Goal: Task Accomplishment & Management: Use online tool/utility

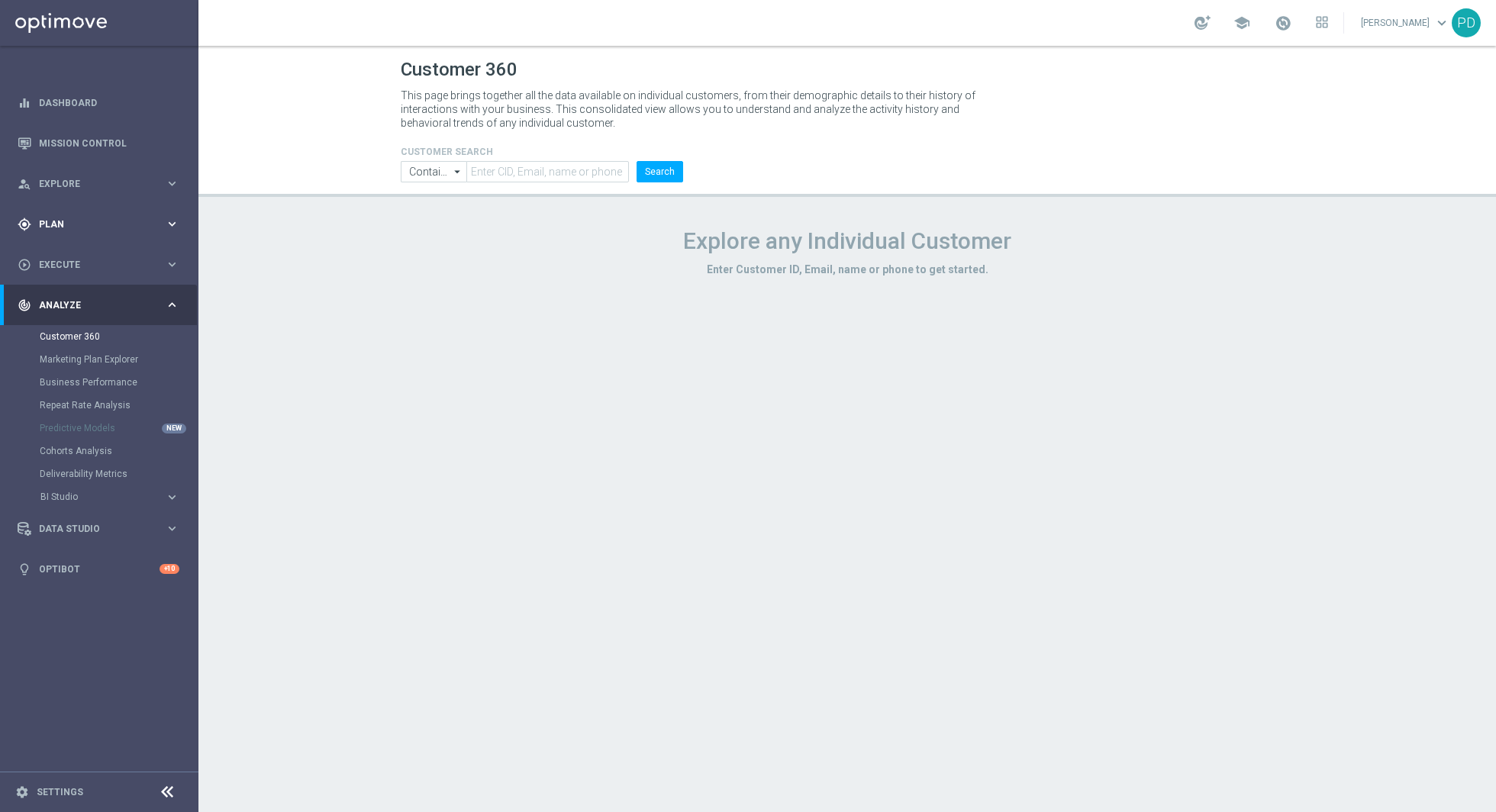
click at [117, 214] on div "gps_fixed Plan keyboard_arrow_right" at bounding box center [98, 224] width 197 height 41
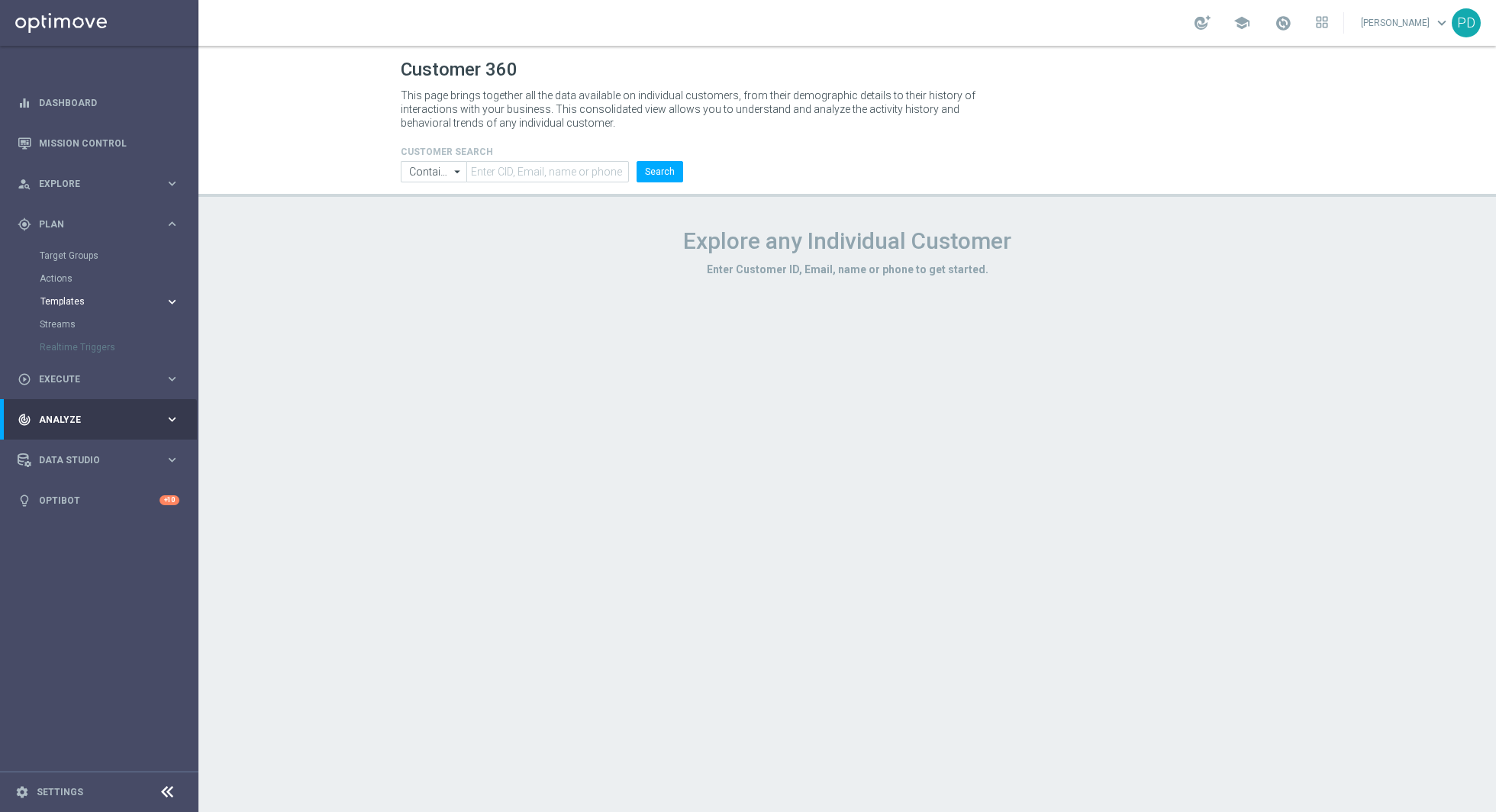
click at [71, 304] on span "Templates" at bounding box center [95, 301] width 109 height 9
click at [69, 300] on span "Templates" at bounding box center [95, 301] width 109 height 9
click at [69, 318] on link "Optimail" at bounding box center [102, 324] width 111 height 12
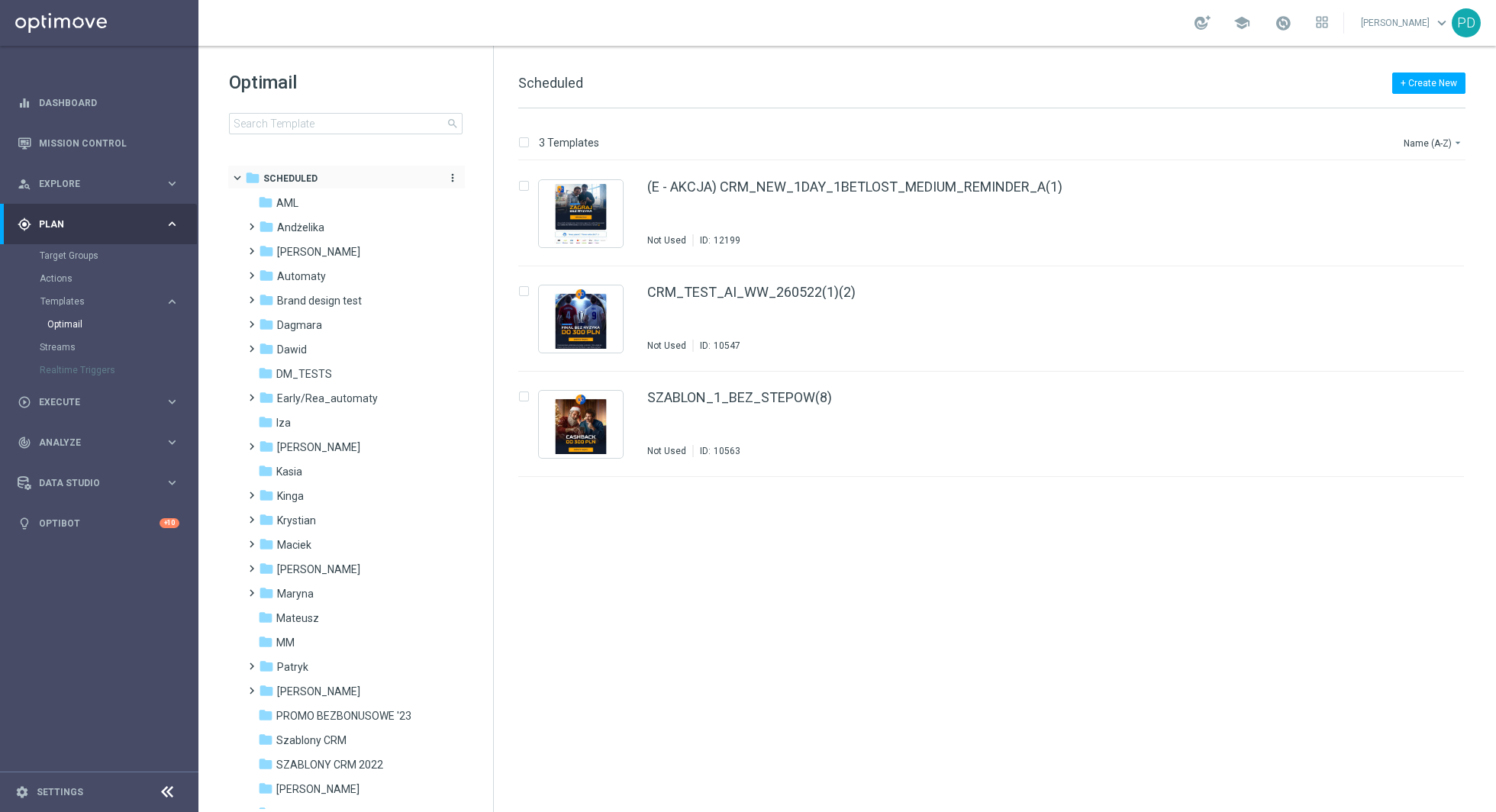
click at [304, 171] on div "folder Scheduled" at bounding box center [339, 179] width 187 height 18
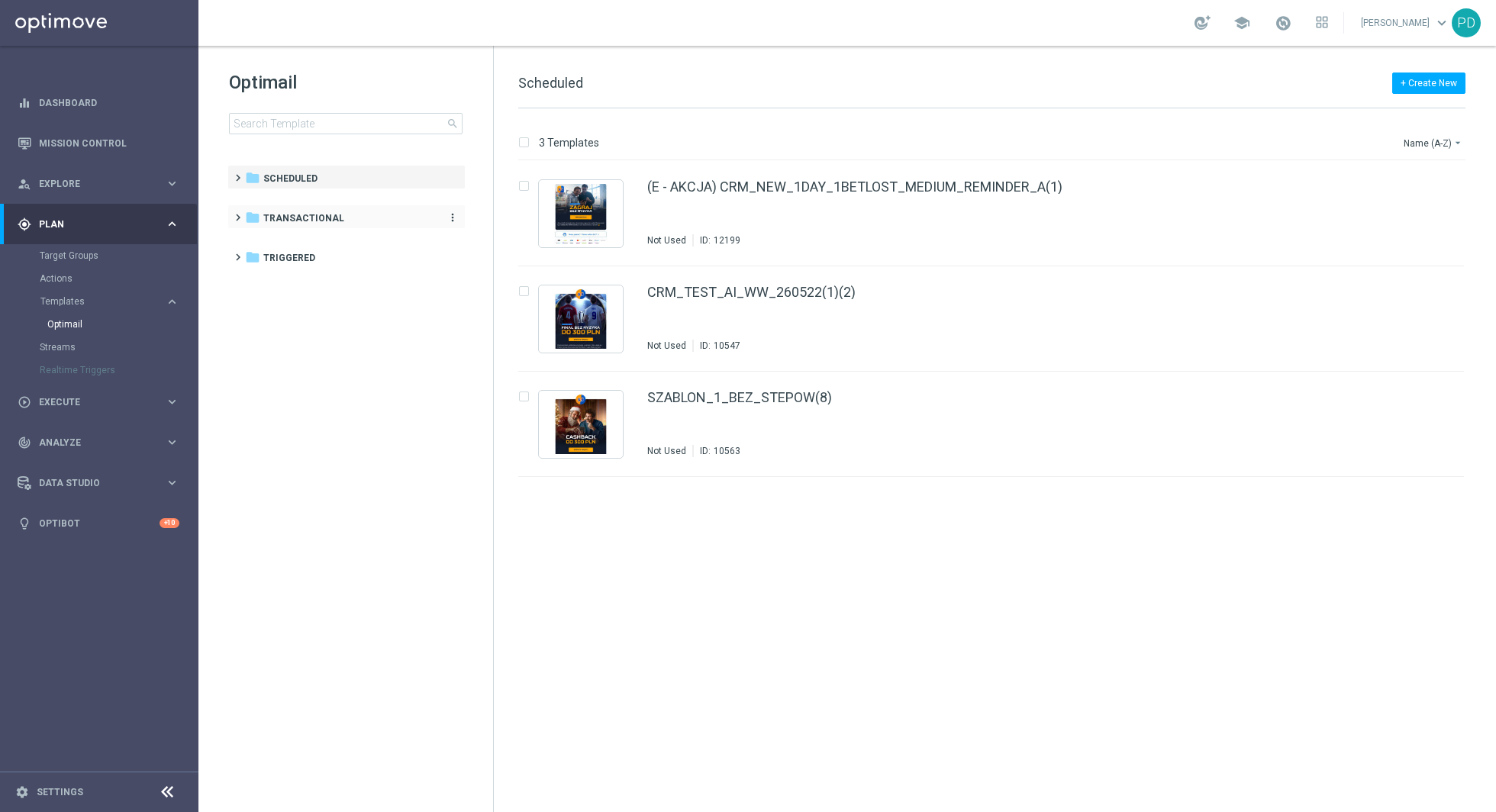
click at [285, 218] on span "Transactional" at bounding box center [304, 218] width 81 height 14
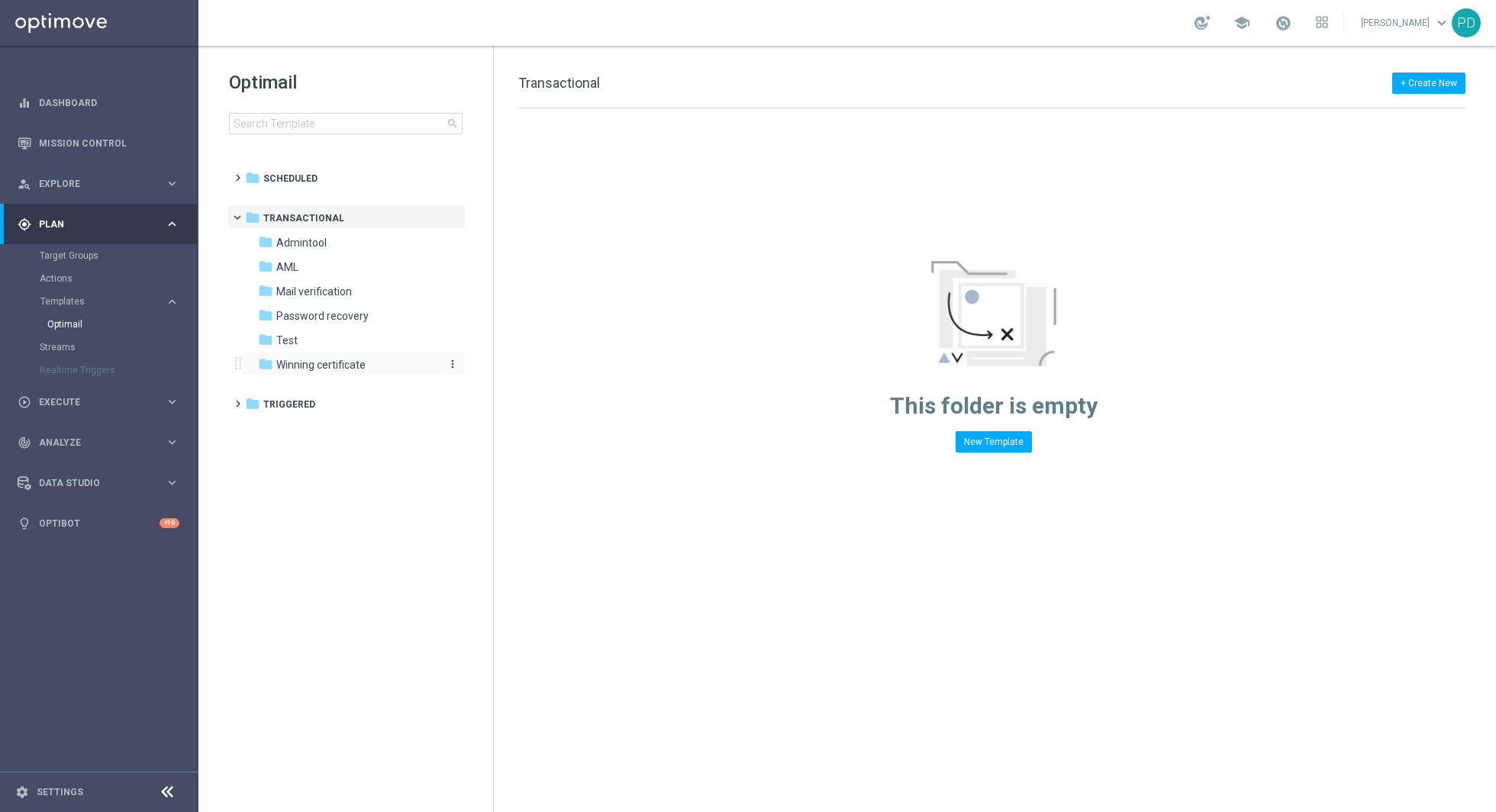
click at [344, 358] on span "Winning certificate" at bounding box center [321, 365] width 89 height 14
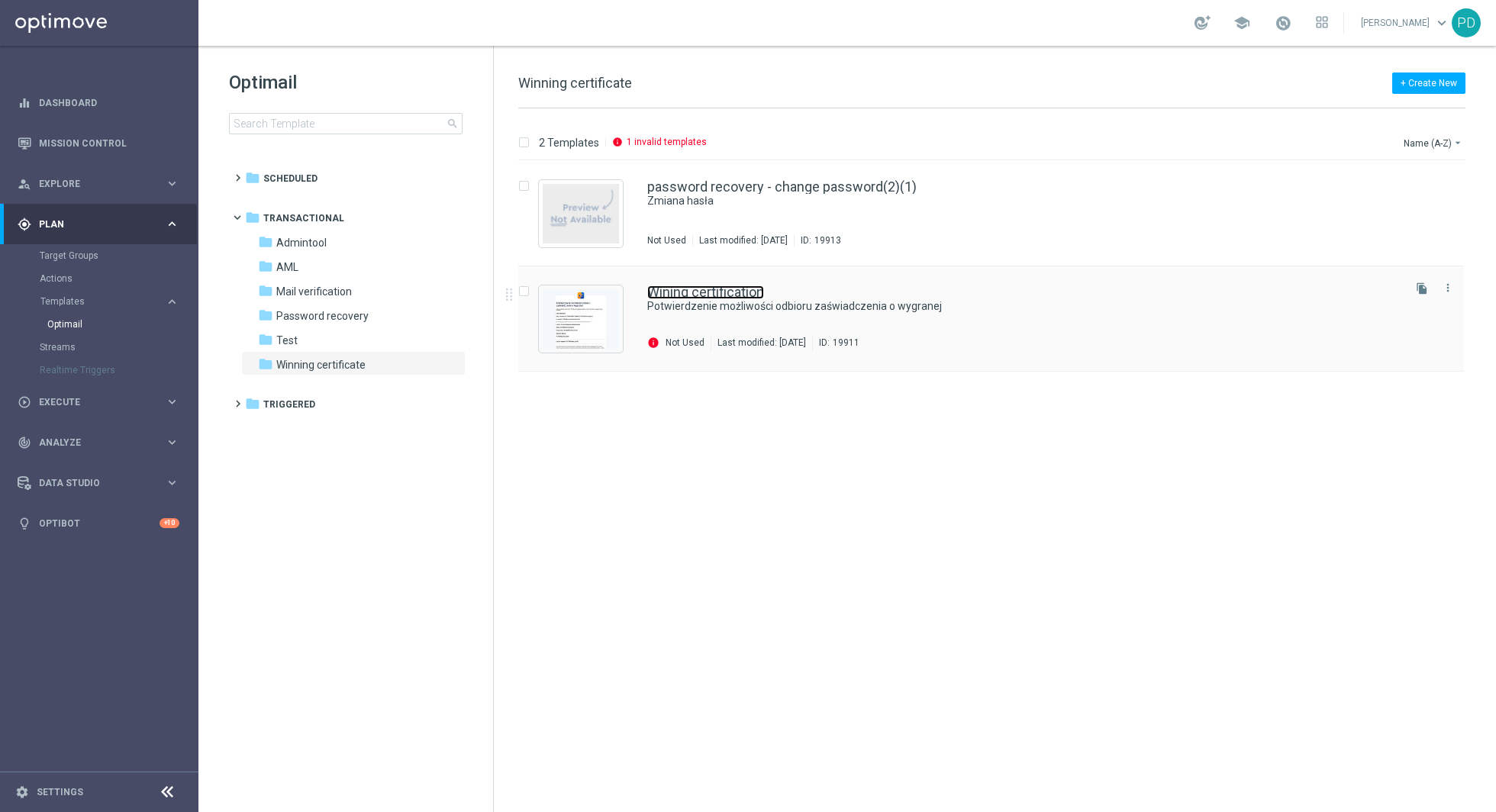
click at [702, 295] on link "Wining certification" at bounding box center [706, 292] width 117 height 14
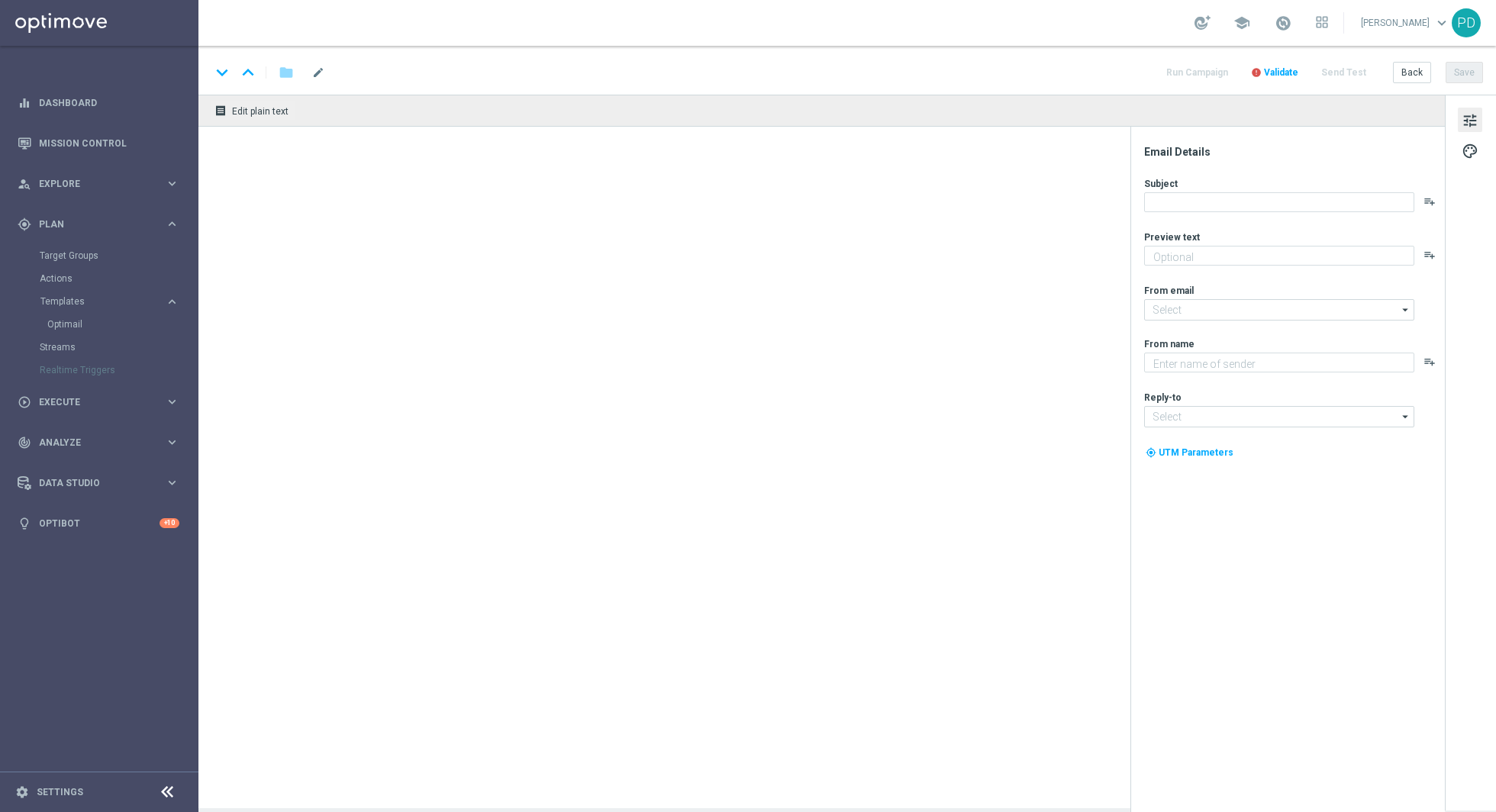
type input "[EMAIL_ADDRESS][DOMAIN_NAME]"
type textarea "STS"
type input "[EMAIL_ADDRESS][DOMAIN_NAME]"
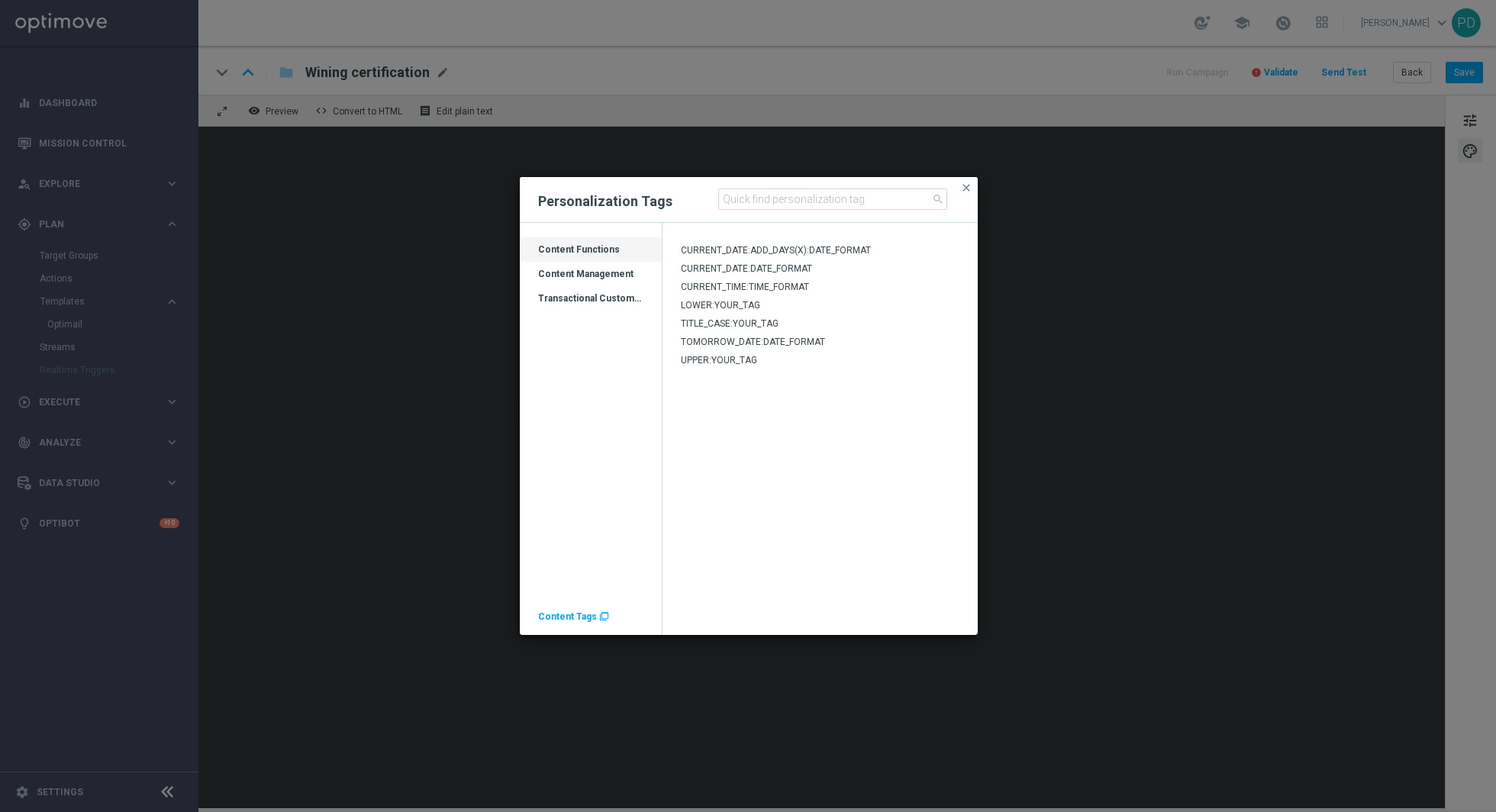
click at [612, 300] on div "Transactional Customer Data" at bounding box center [590, 304] width 142 height 24
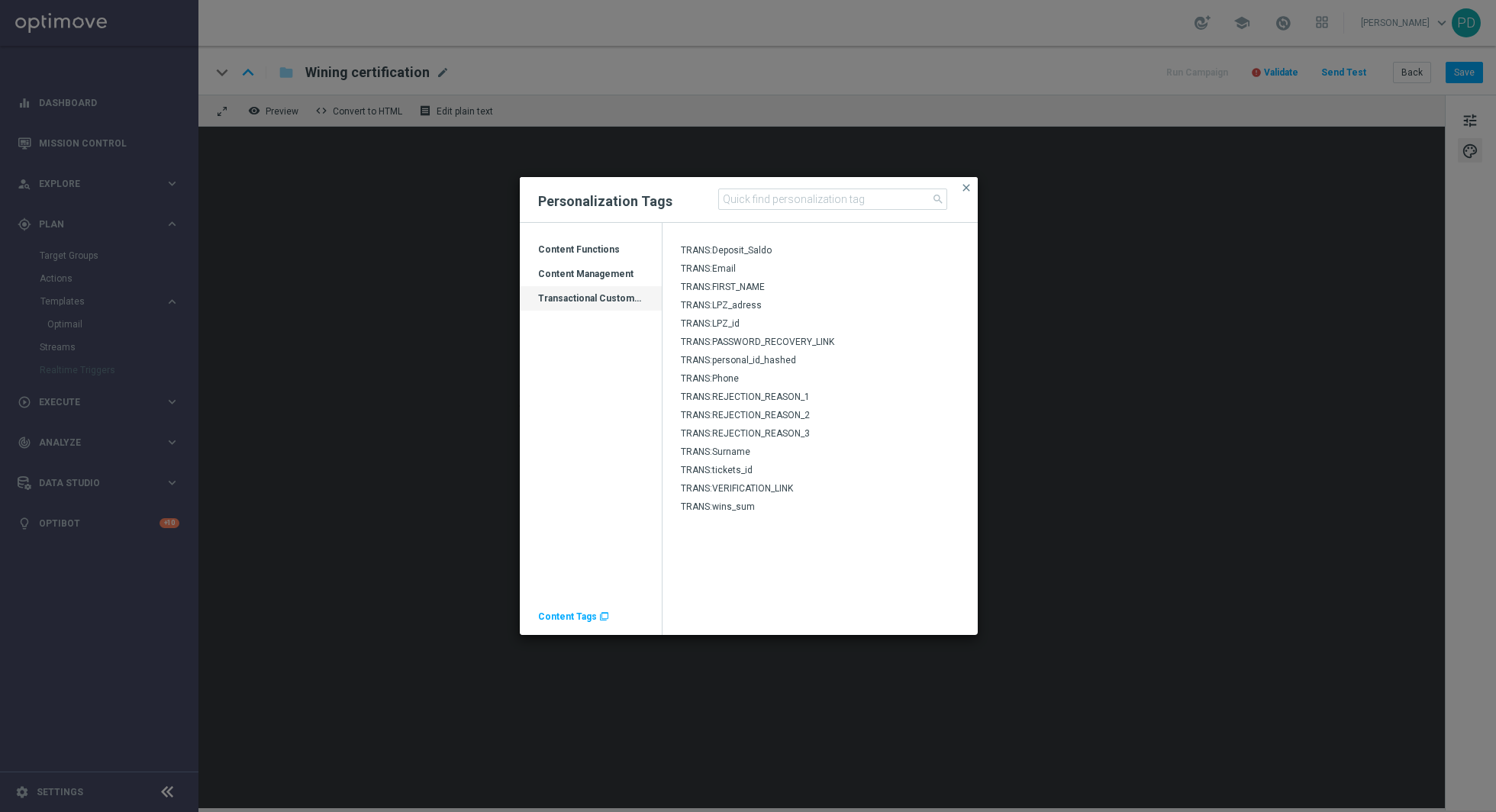
click at [746, 286] on span "TRANS:FIRST_NAME" at bounding box center [722, 287] width 84 height 11
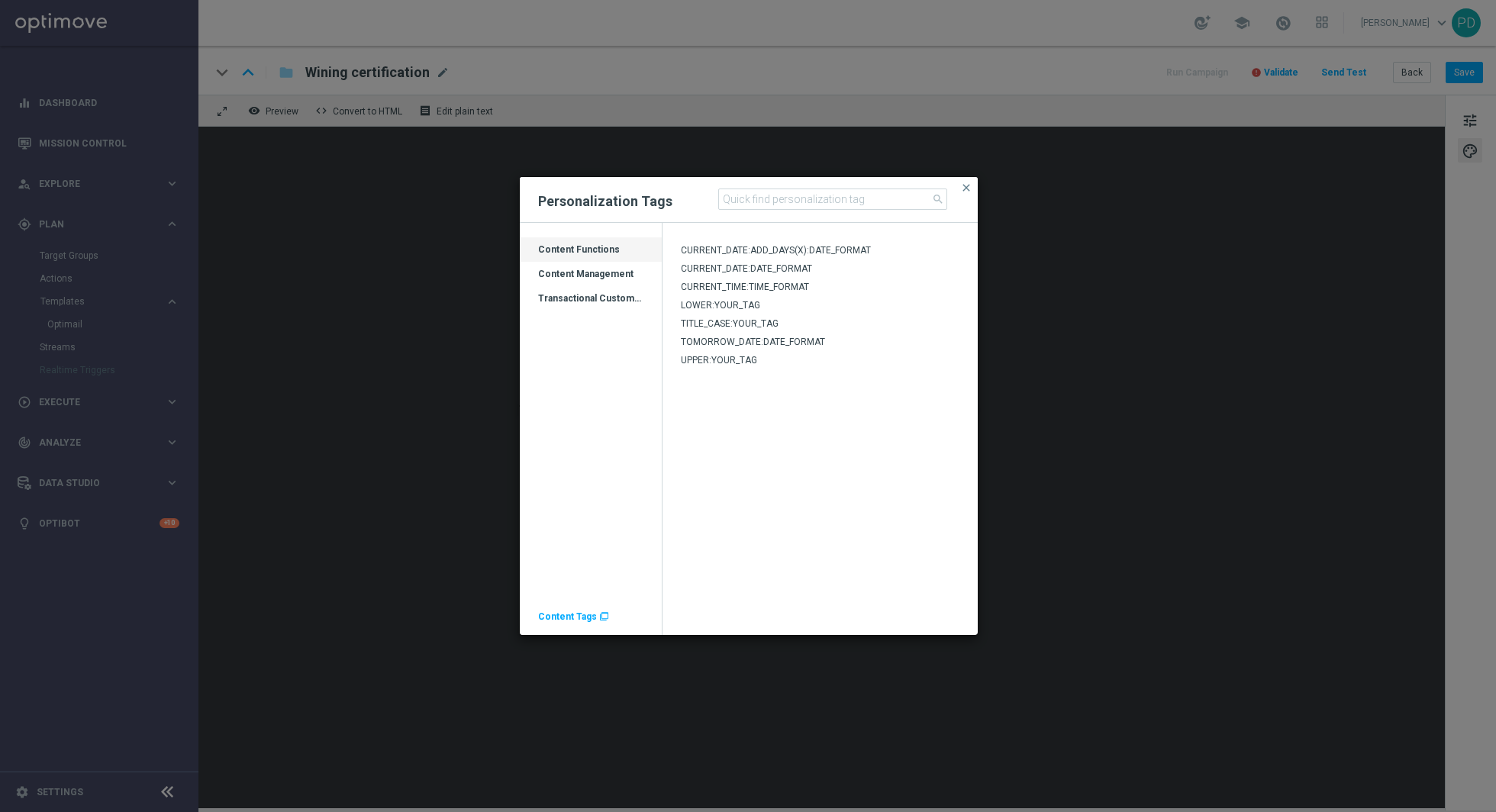
click at [601, 299] on div "Transactional Customer Data" at bounding box center [590, 304] width 142 height 24
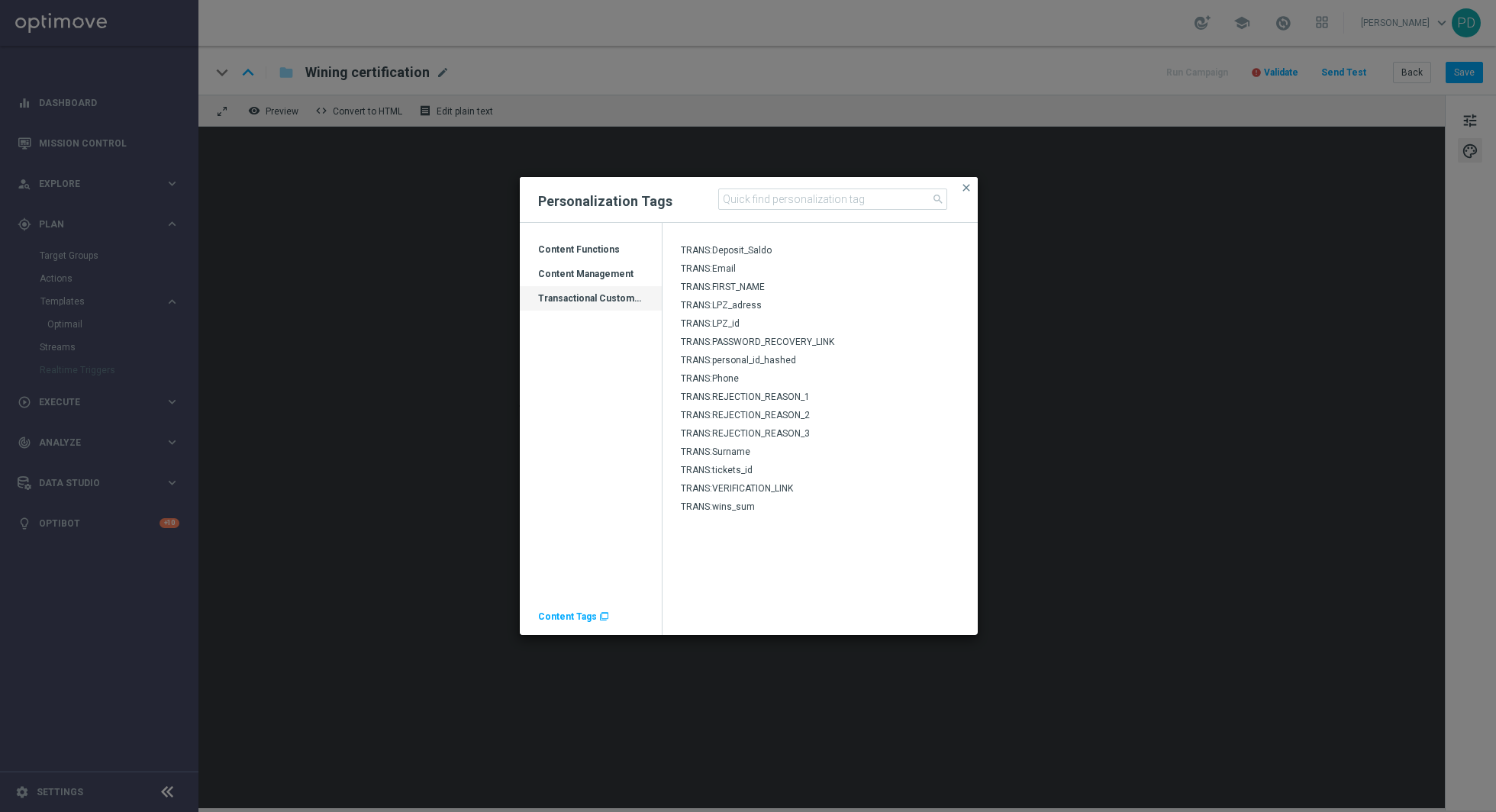
click at [735, 449] on span "TRANS:Surname" at bounding box center [716, 451] width 70 height 11
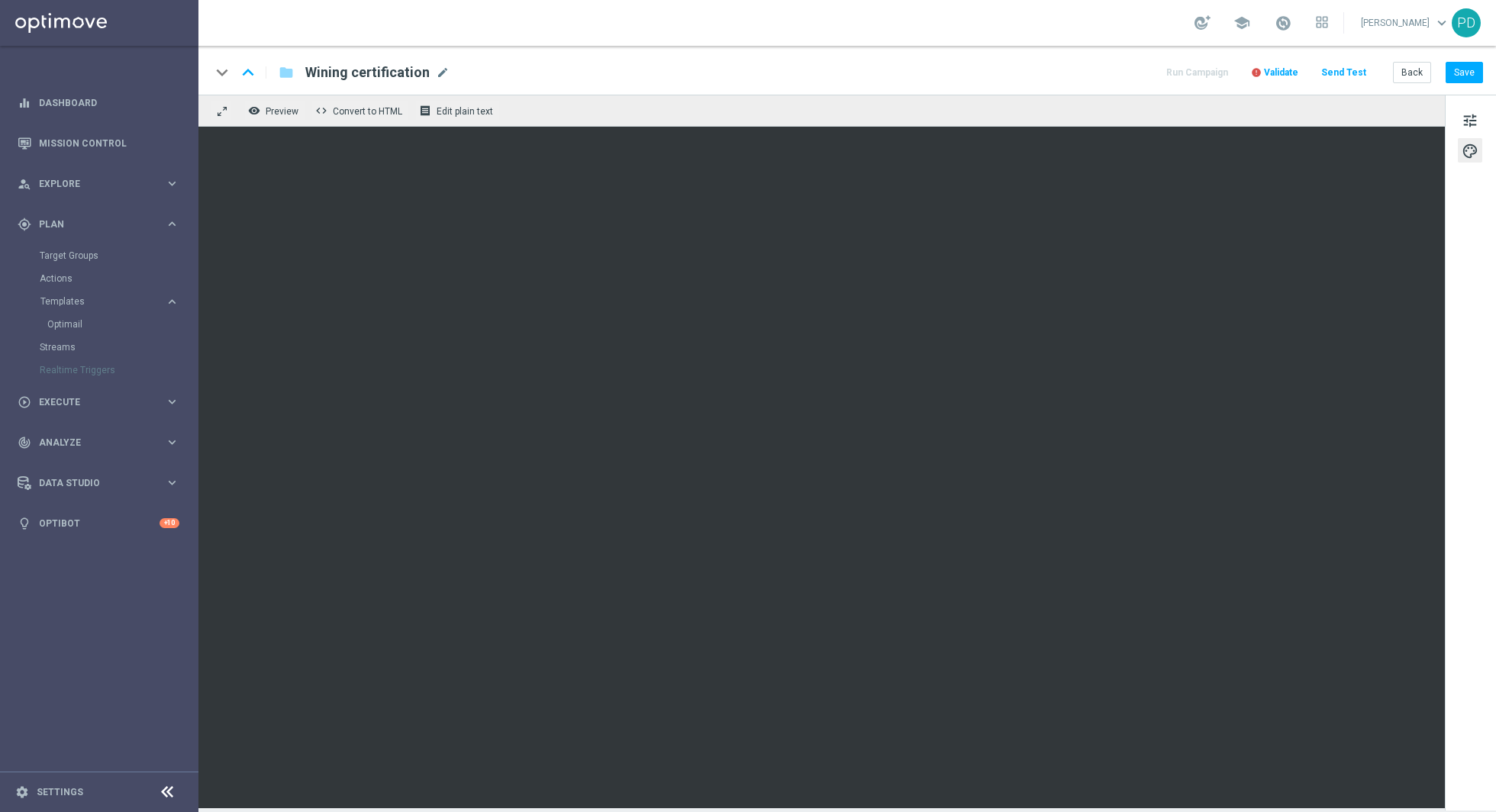
click at [1289, 74] on span "Validate" at bounding box center [1282, 72] width 34 height 11
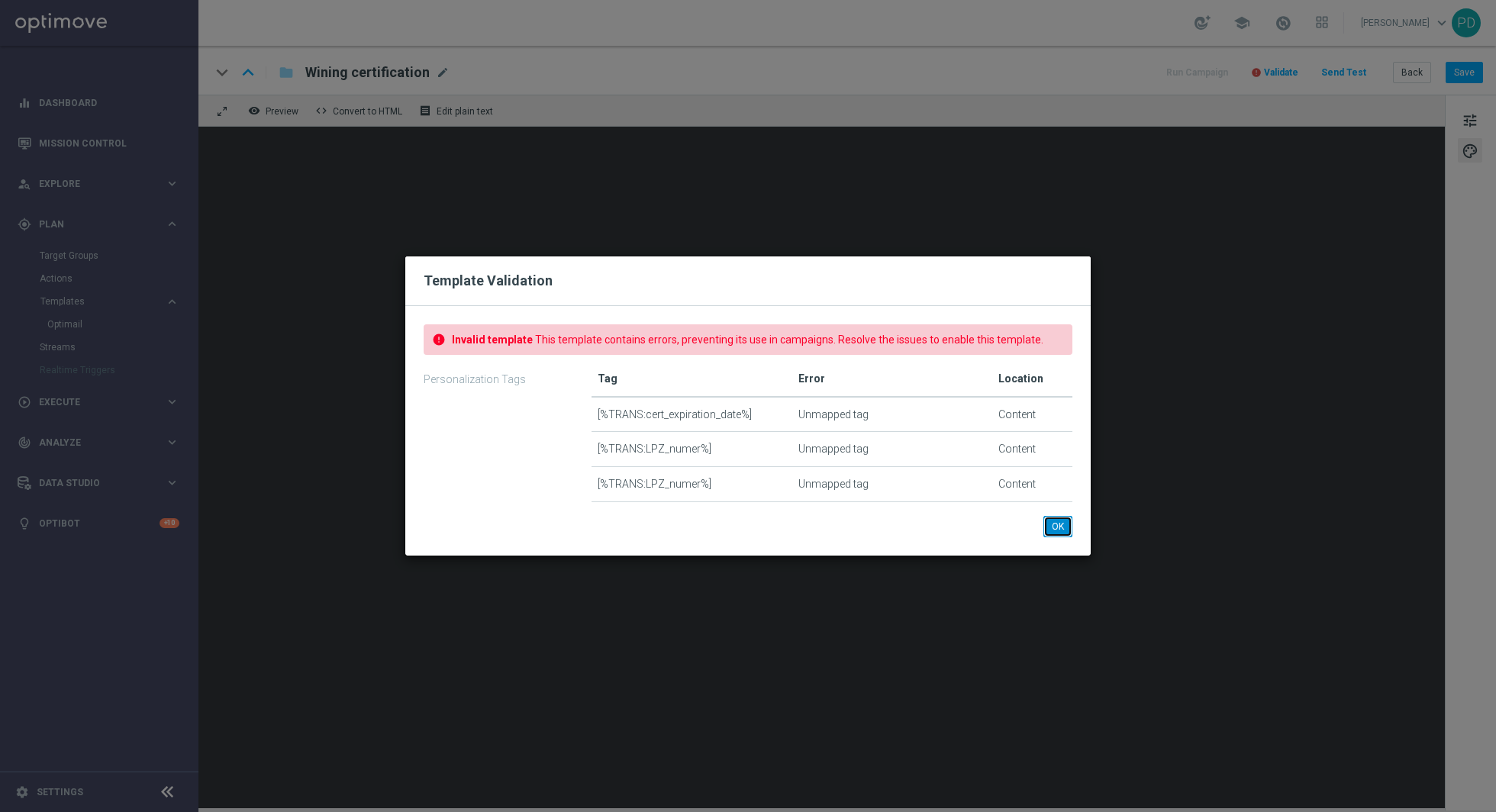
click at [1062, 525] on button "OK" at bounding box center [1058, 526] width 29 height 21
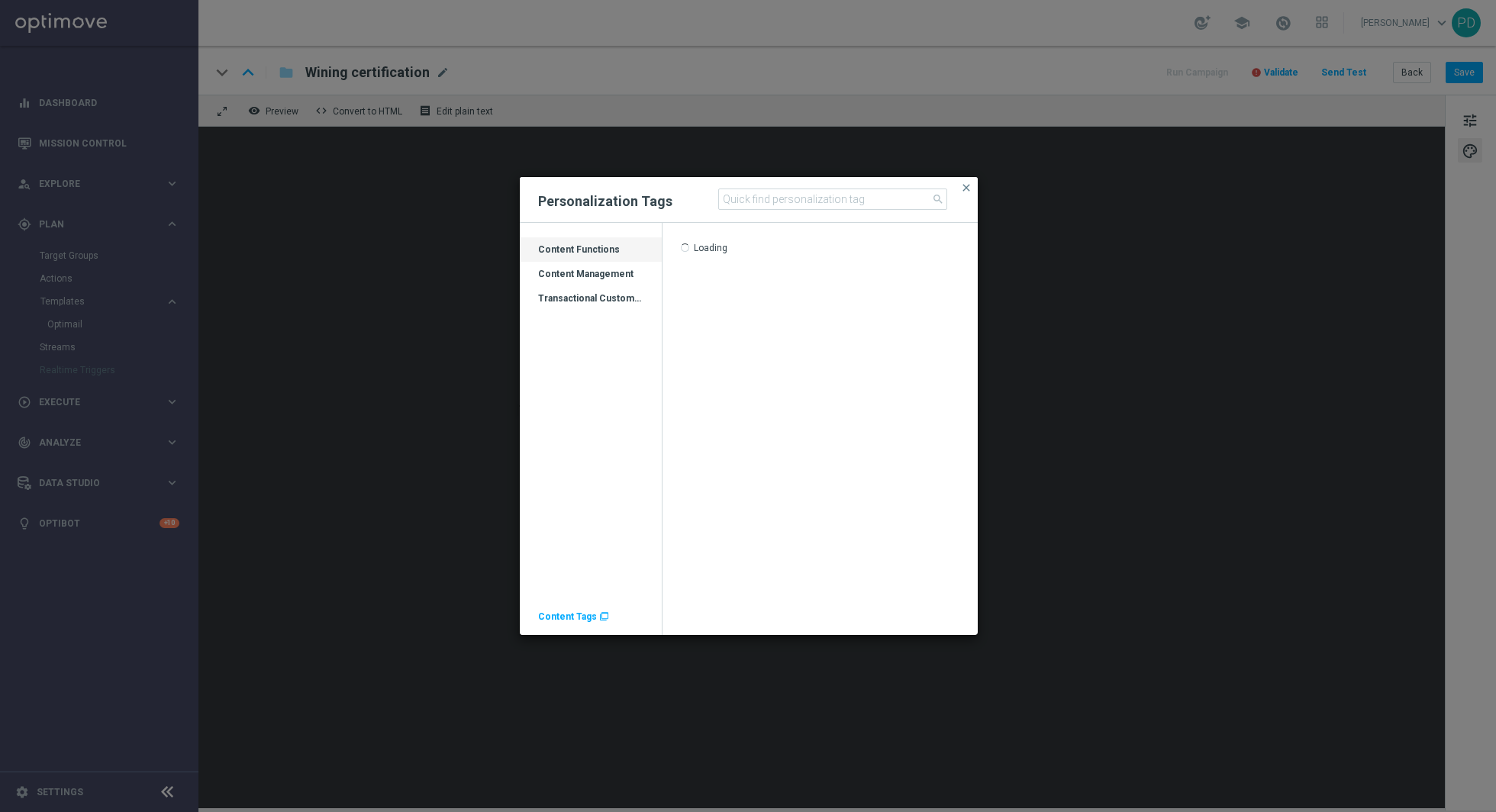
click at [595, 300] on div "Transactional Customer Data" at bounding box center [590, 304] width 142 height 24
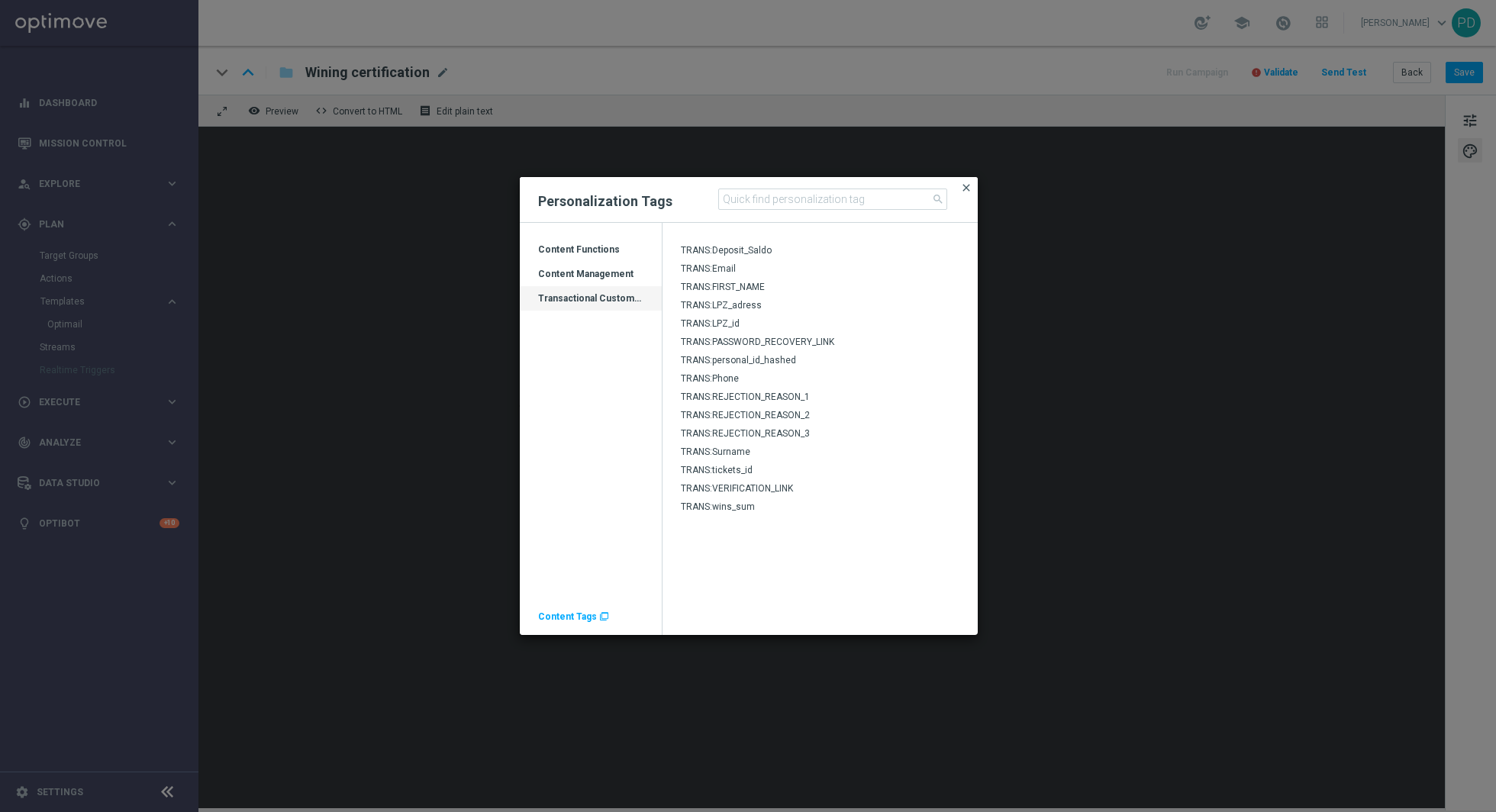
click at [964, 184] on span "close" at bounding box center [966, 188] width 12 height 12
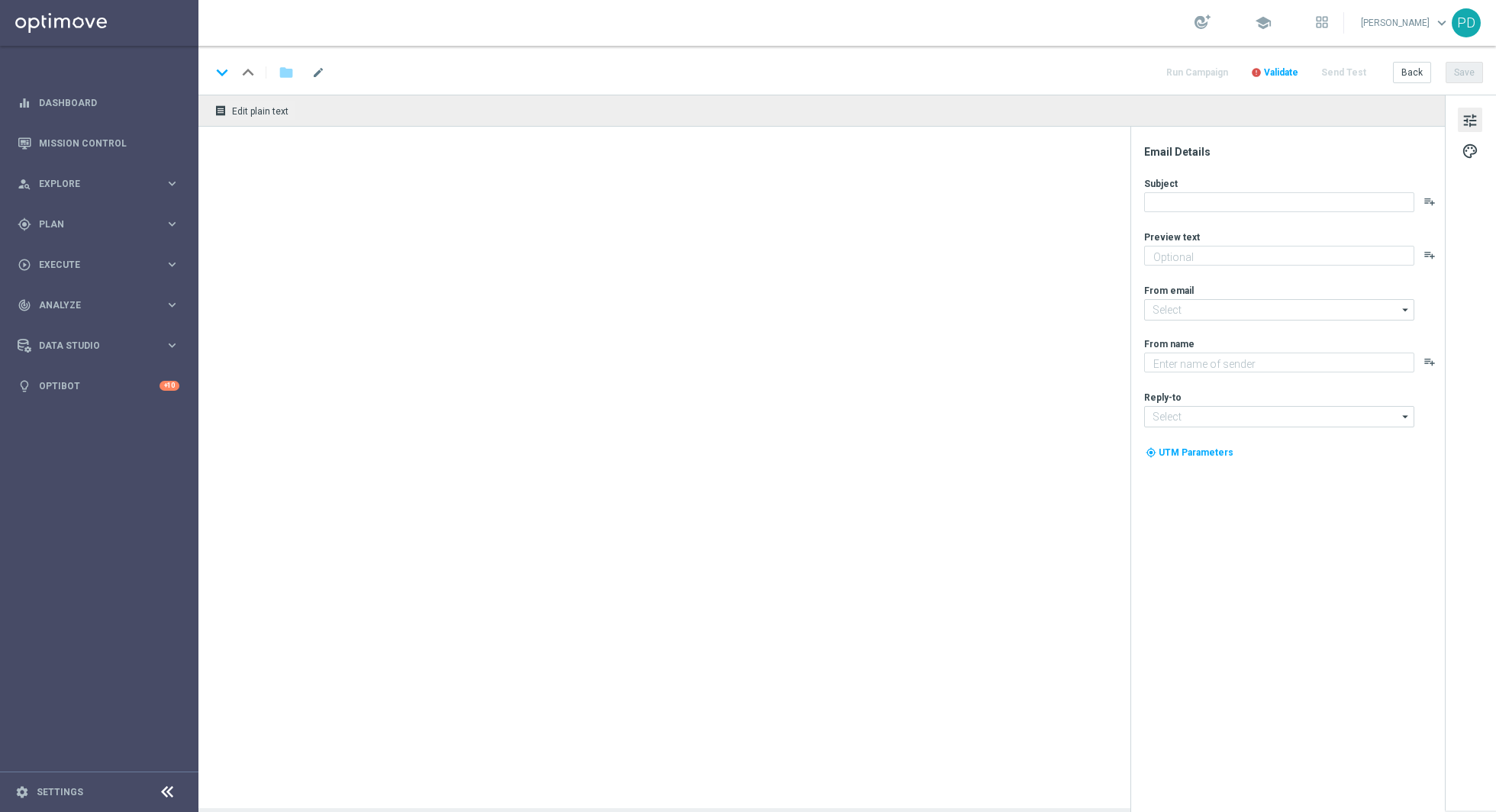
type textarea "STS"
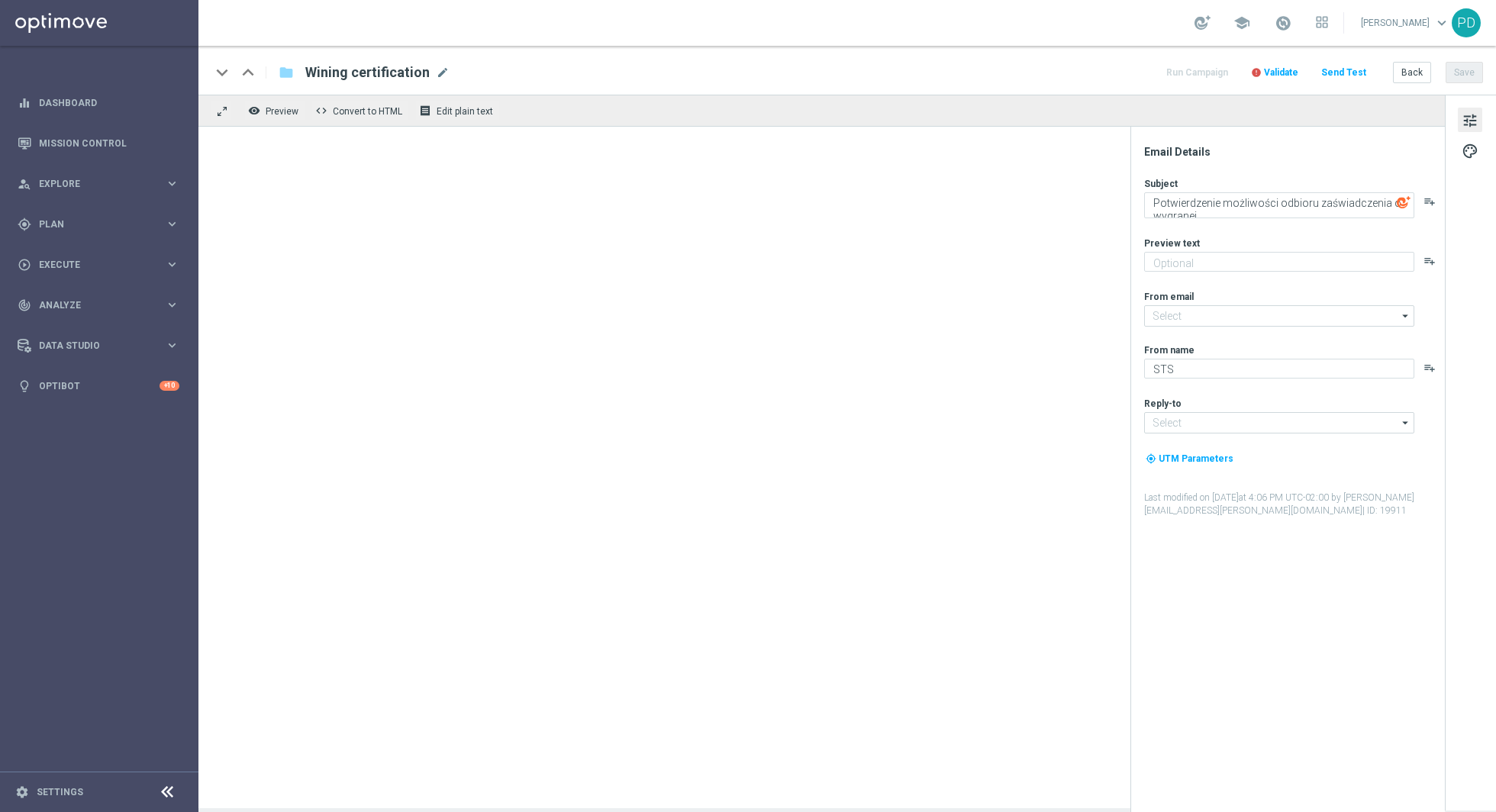
type input "[EMAIL_ADDRESS][DOMAIN_NAME]"
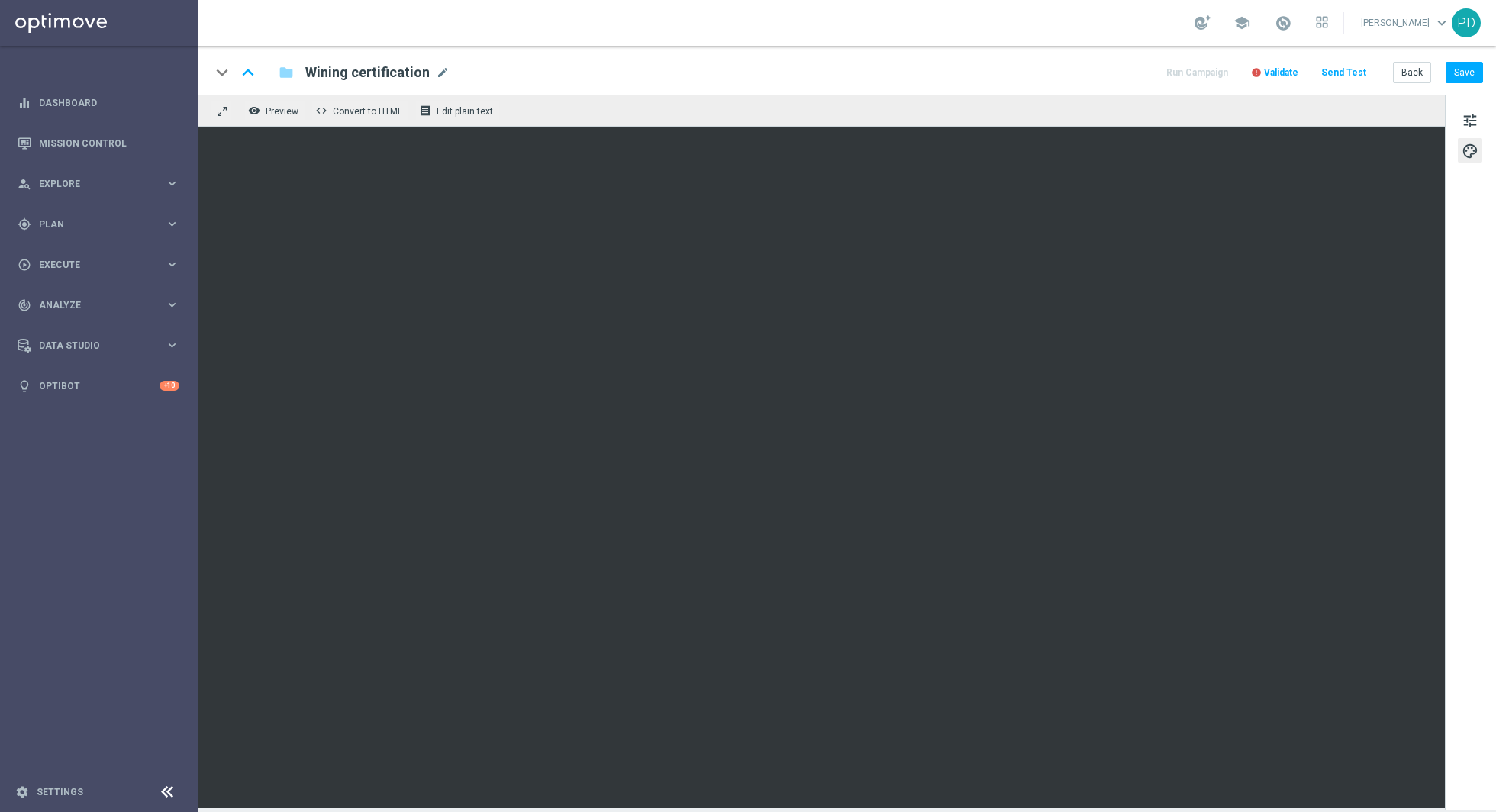
click at [1282, 72] on span "Validate" at bounding box center [1282, 72] width 34 height 11
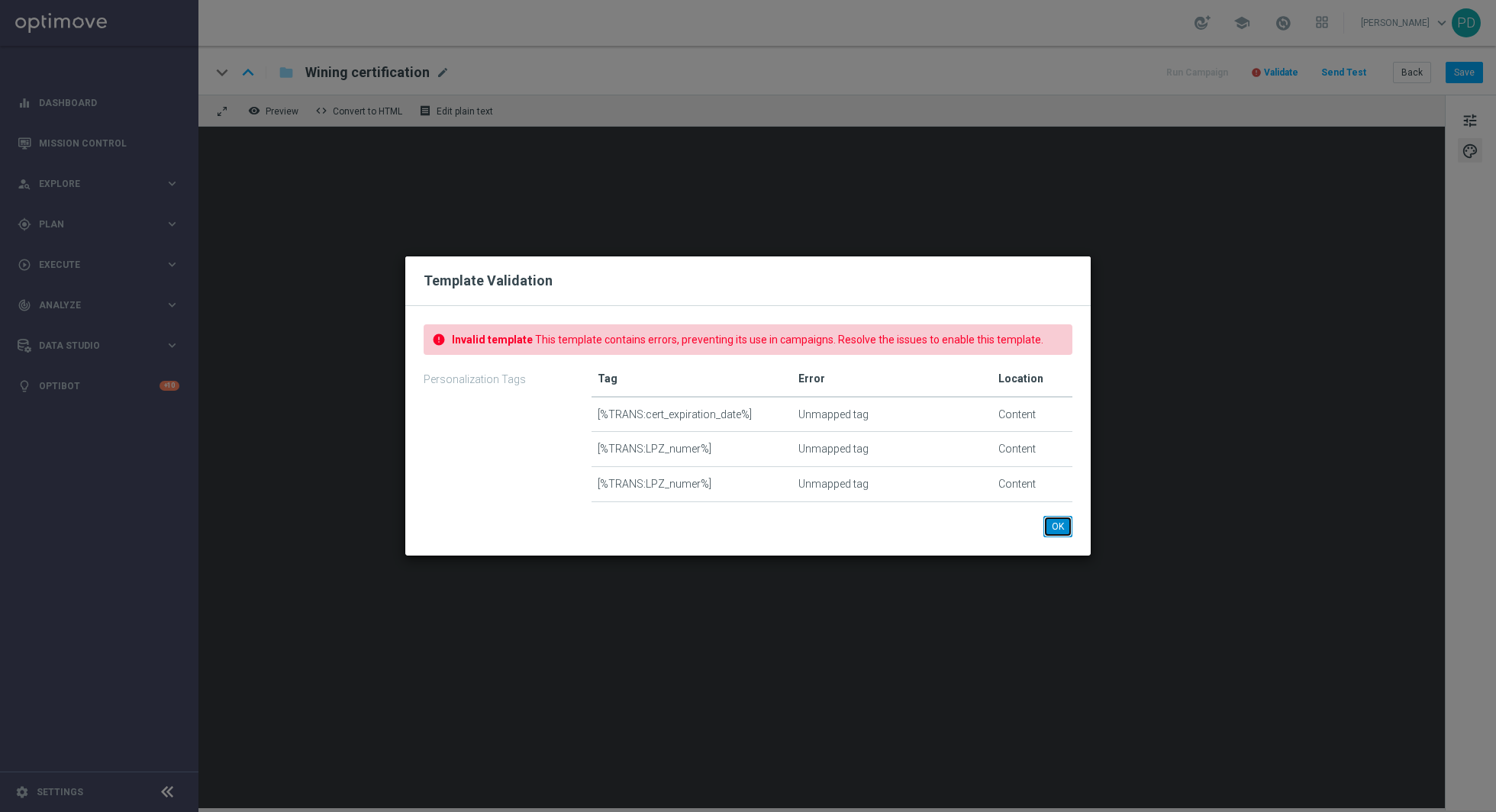
click at [1063, 522] on button "OK" at bounding box center [1058, 526] width 29 height 21
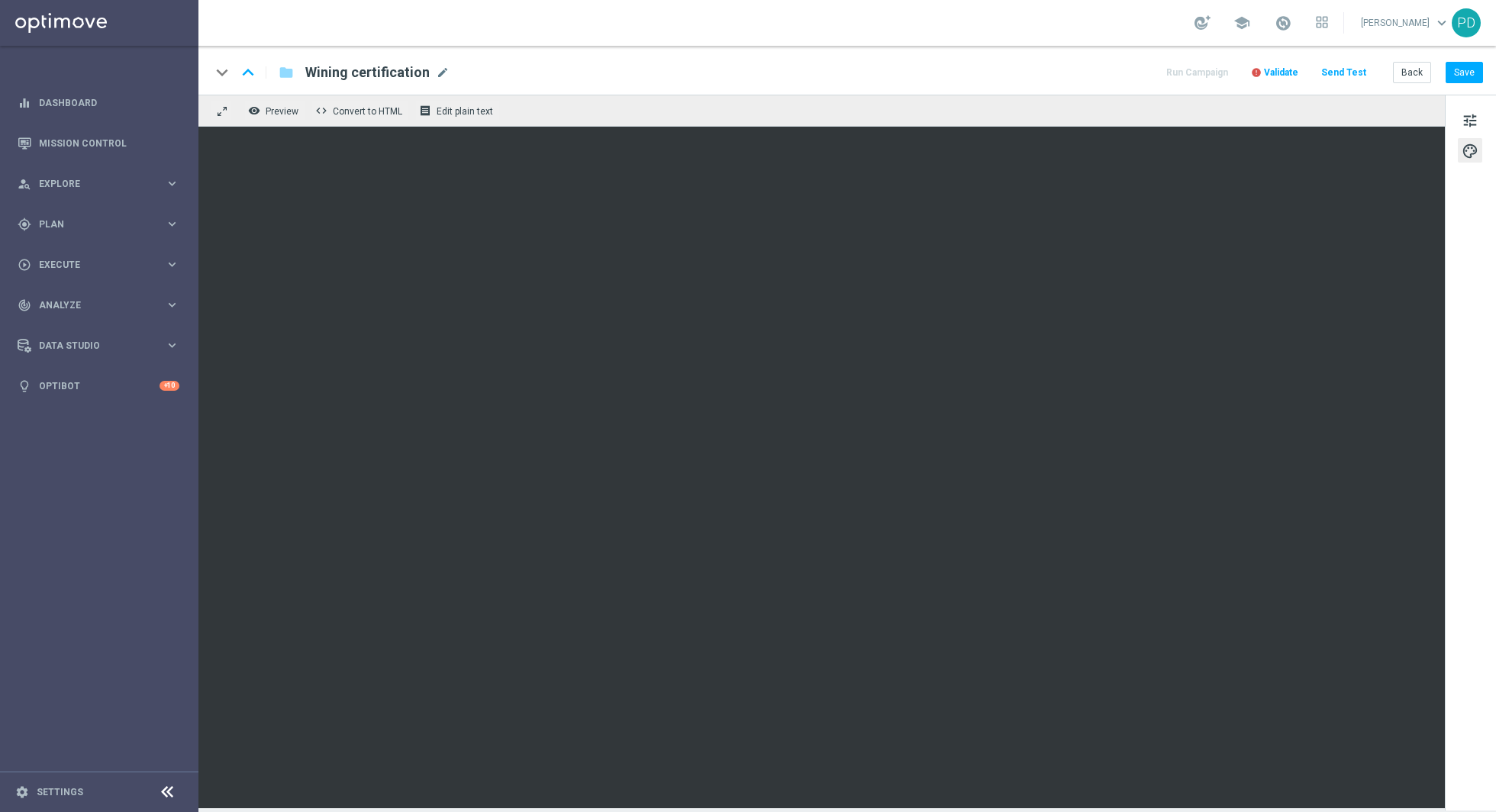
click at [1299, 119] on div "remove_red_eye Preview code Convert to HTML receipt Edit plain text" at bounding box center [821, 110] width 1247 height 32
click at [1296, 76] on span "Validate" at bounding box center [1282, 72] width 34 height 11
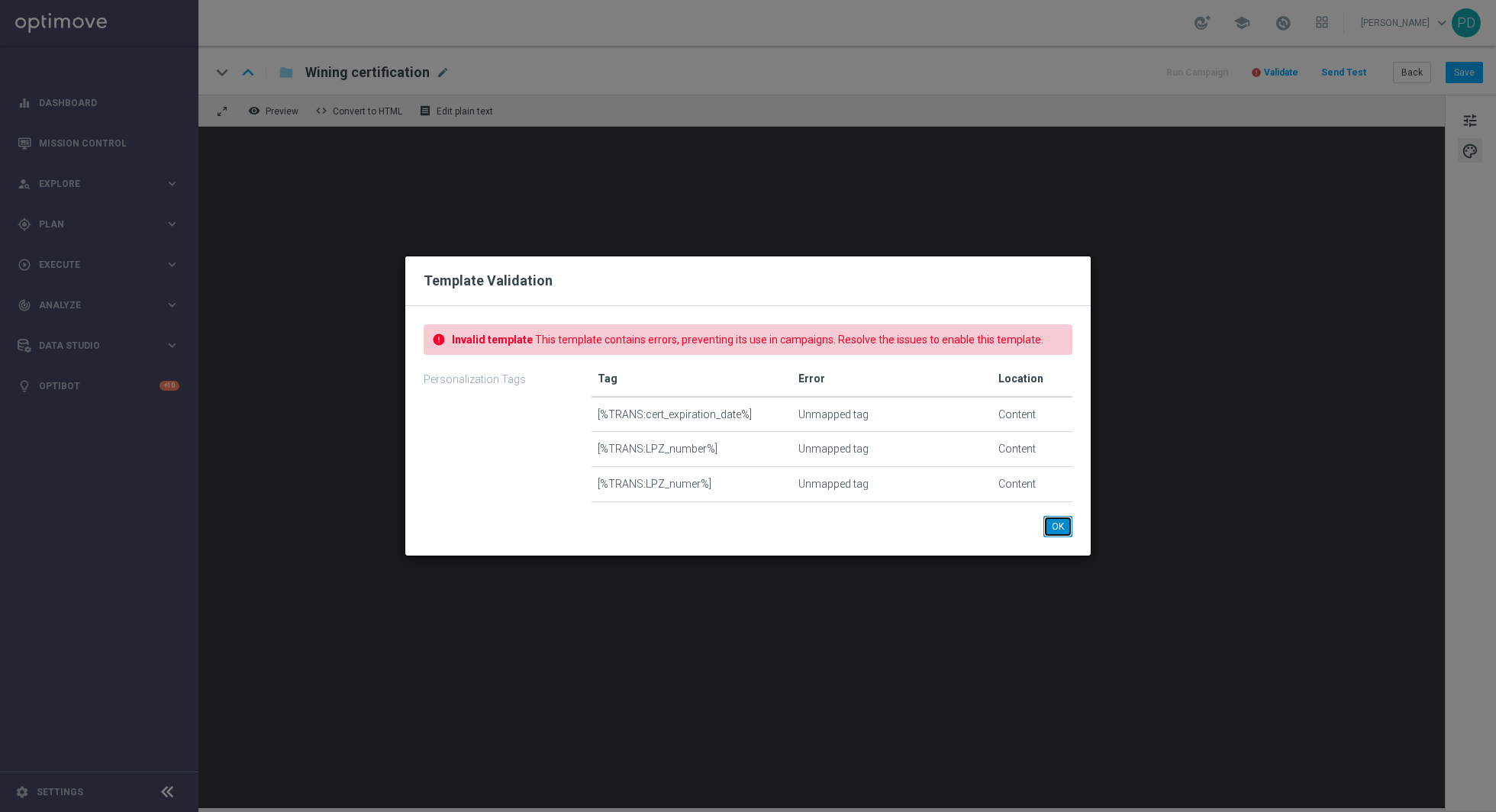
click at [1061, 524] on button "OK" at bounding box center [1058, 526] width 29 height 21
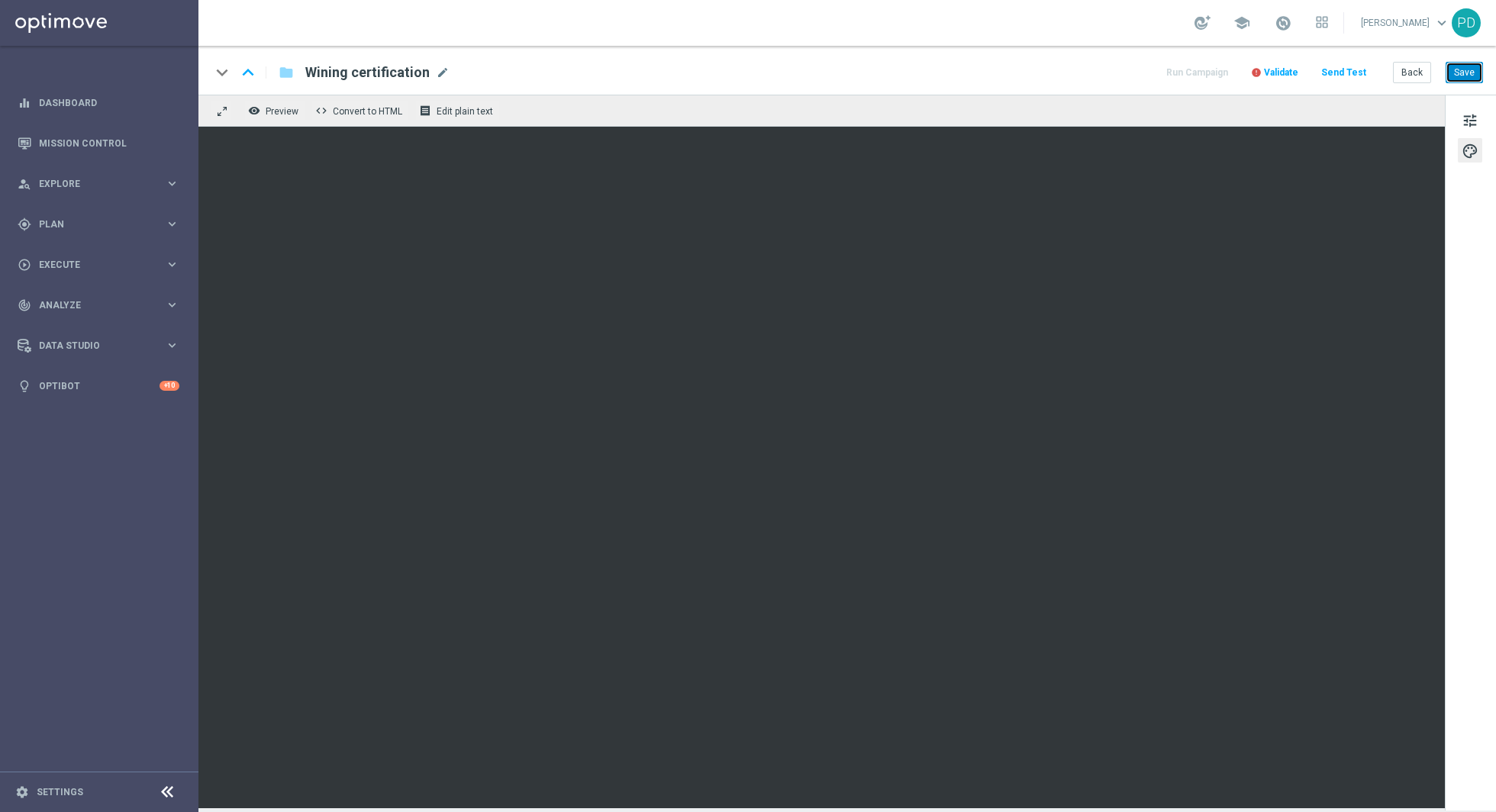
click at [1455, 75] on button "Save" at bounding box center [1464, 72] width 37 height 21
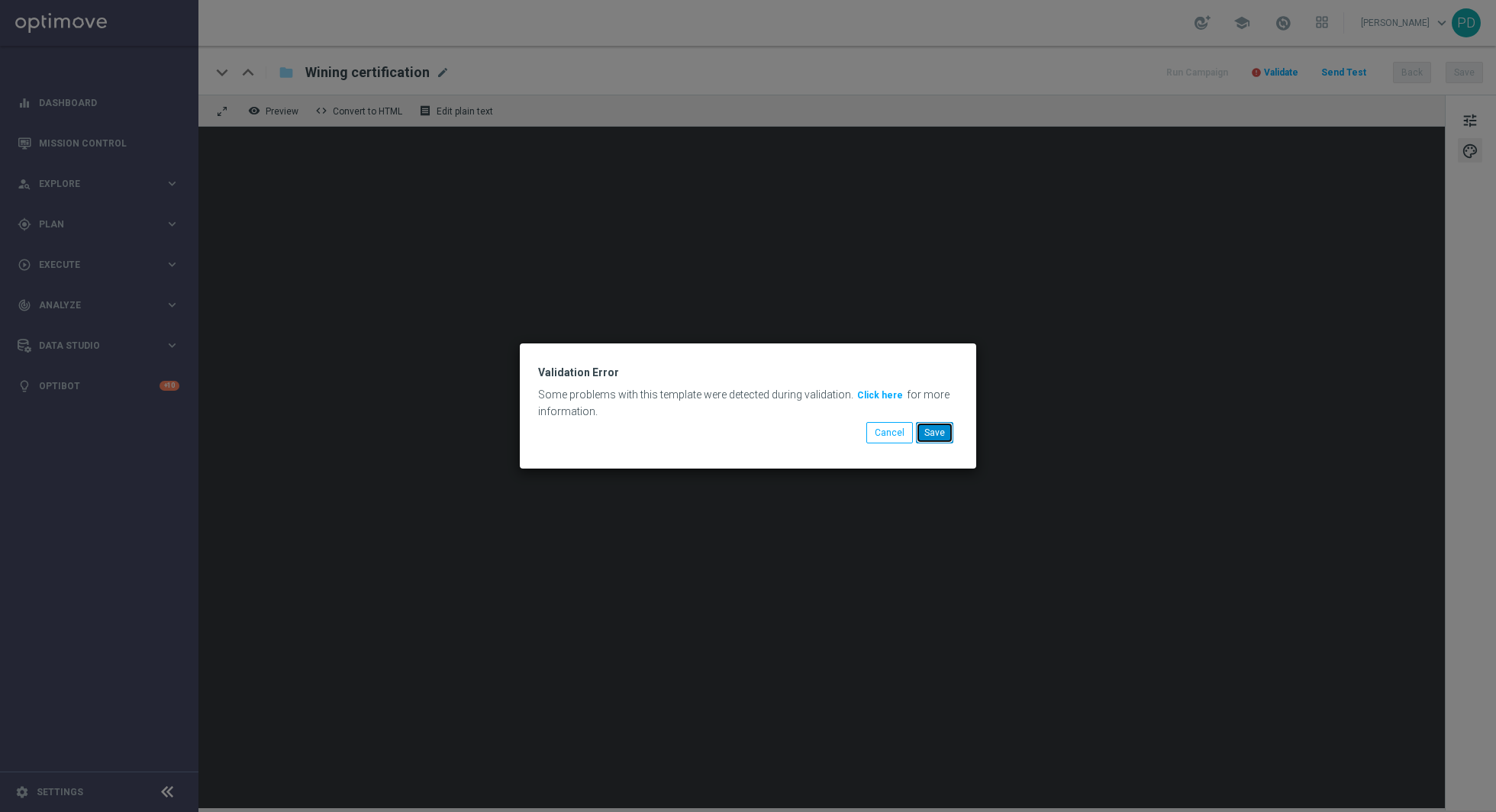
click at [947, 427] on button "Save" at bounding box center [935, 433] width 37 height 21
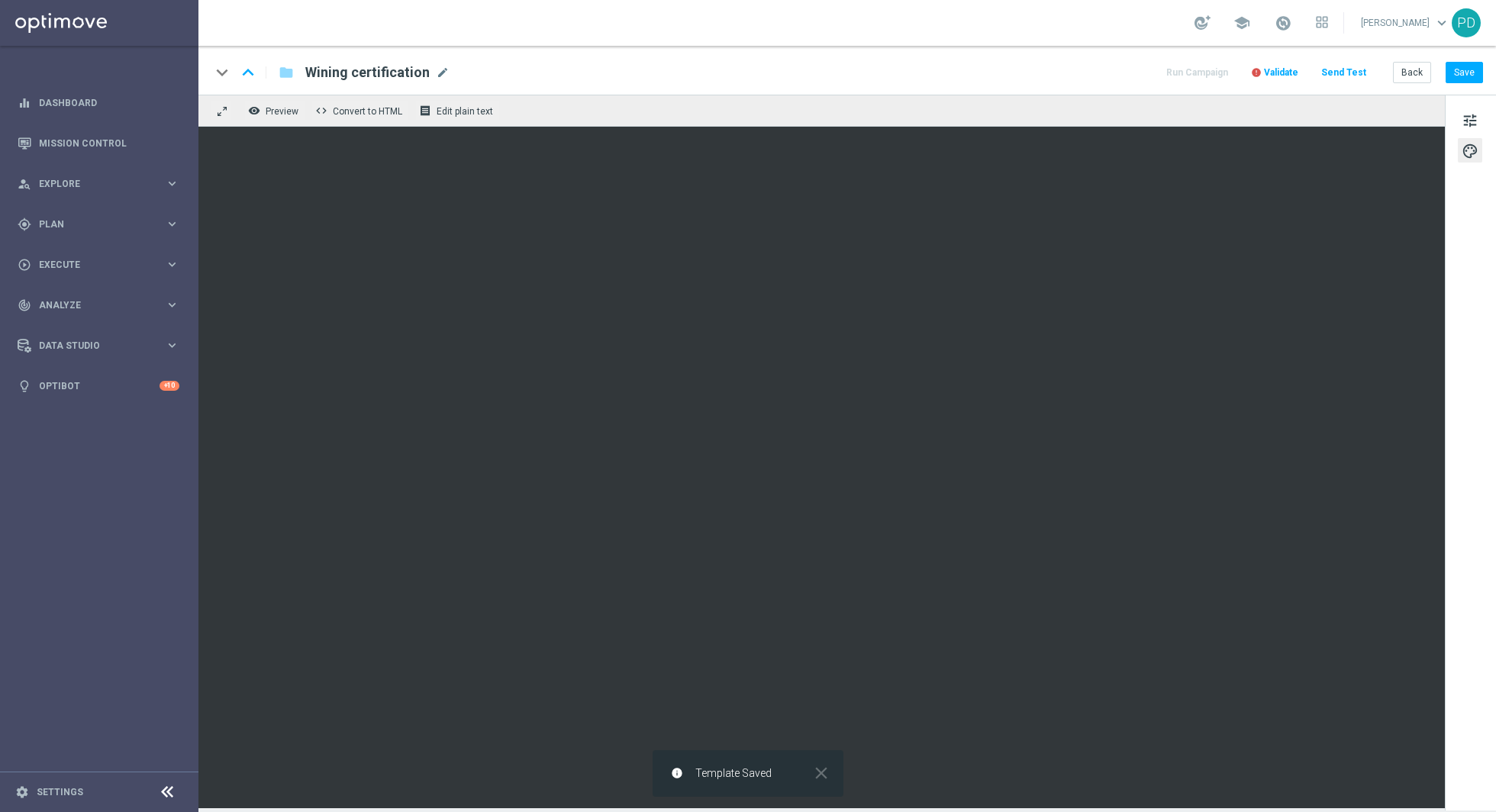
click at [1283, 76] on span "Validate" at bounding box center [1282, 72] width 34 height 11
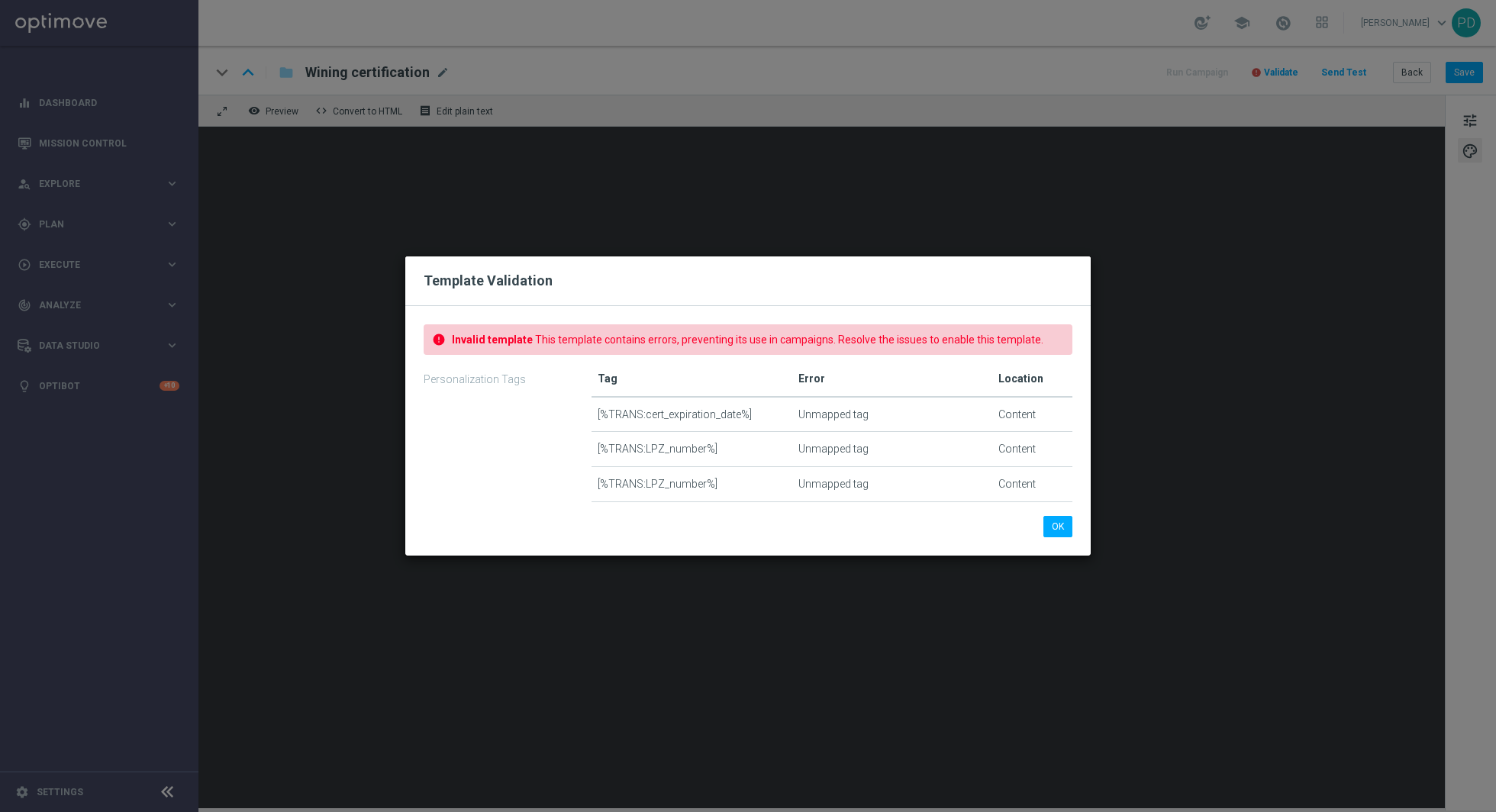
click at [679, 451] on td "[%TRANS:LPZ_number%]" at bounding box center [691, 449] width 201 height 35
copy tr "[%TRANS:LPZ_number%]"
click at [1058, 525] on button "OK" at bounding box center [1058, 526] width 29 height 21
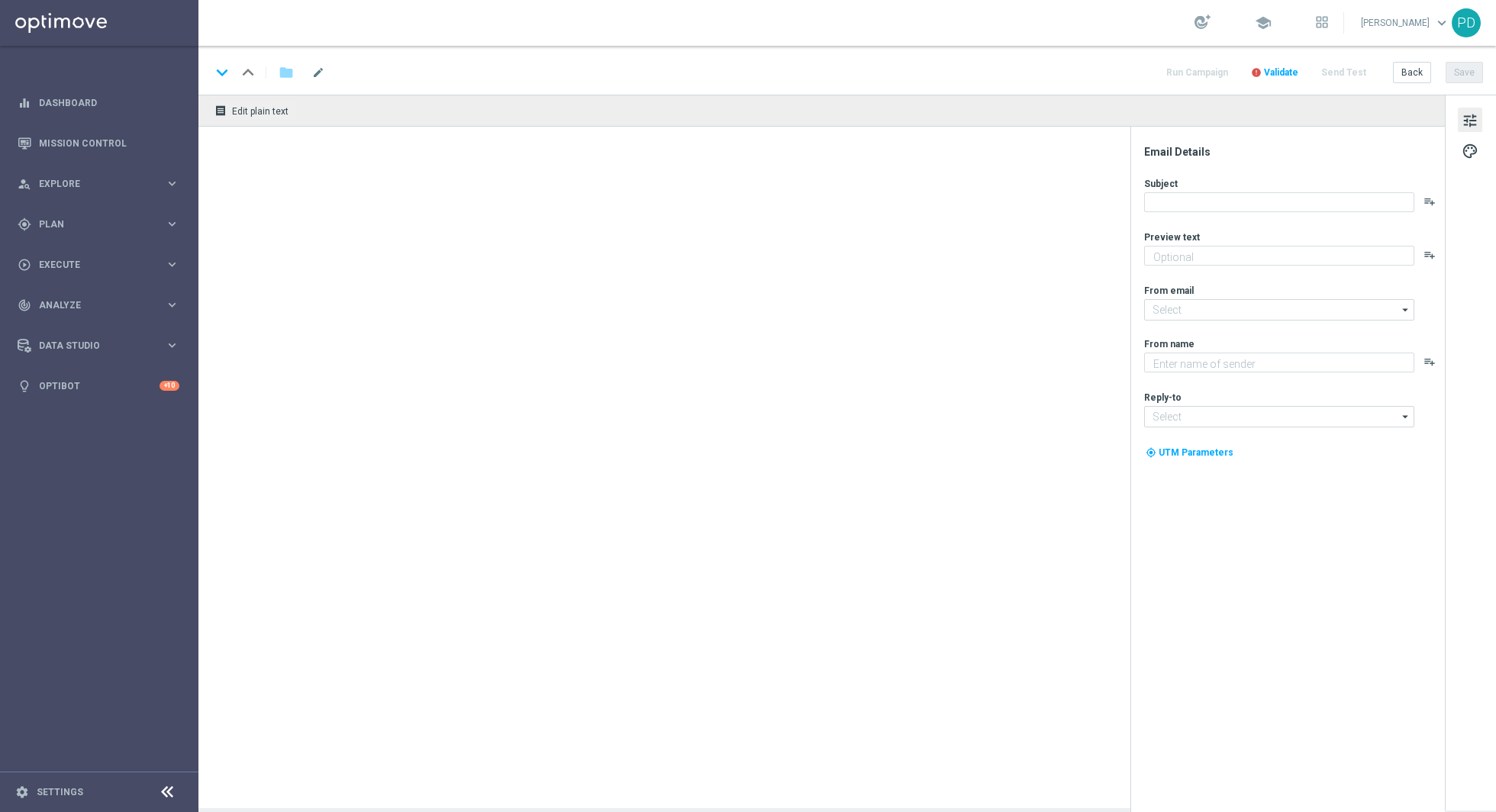
type input "[EMAIL_ADDRESS][DOMAIN_NAME]"
type textarea "STS"
type input "[EMAIL_ADDRESS][DOMAIN_NAME]"
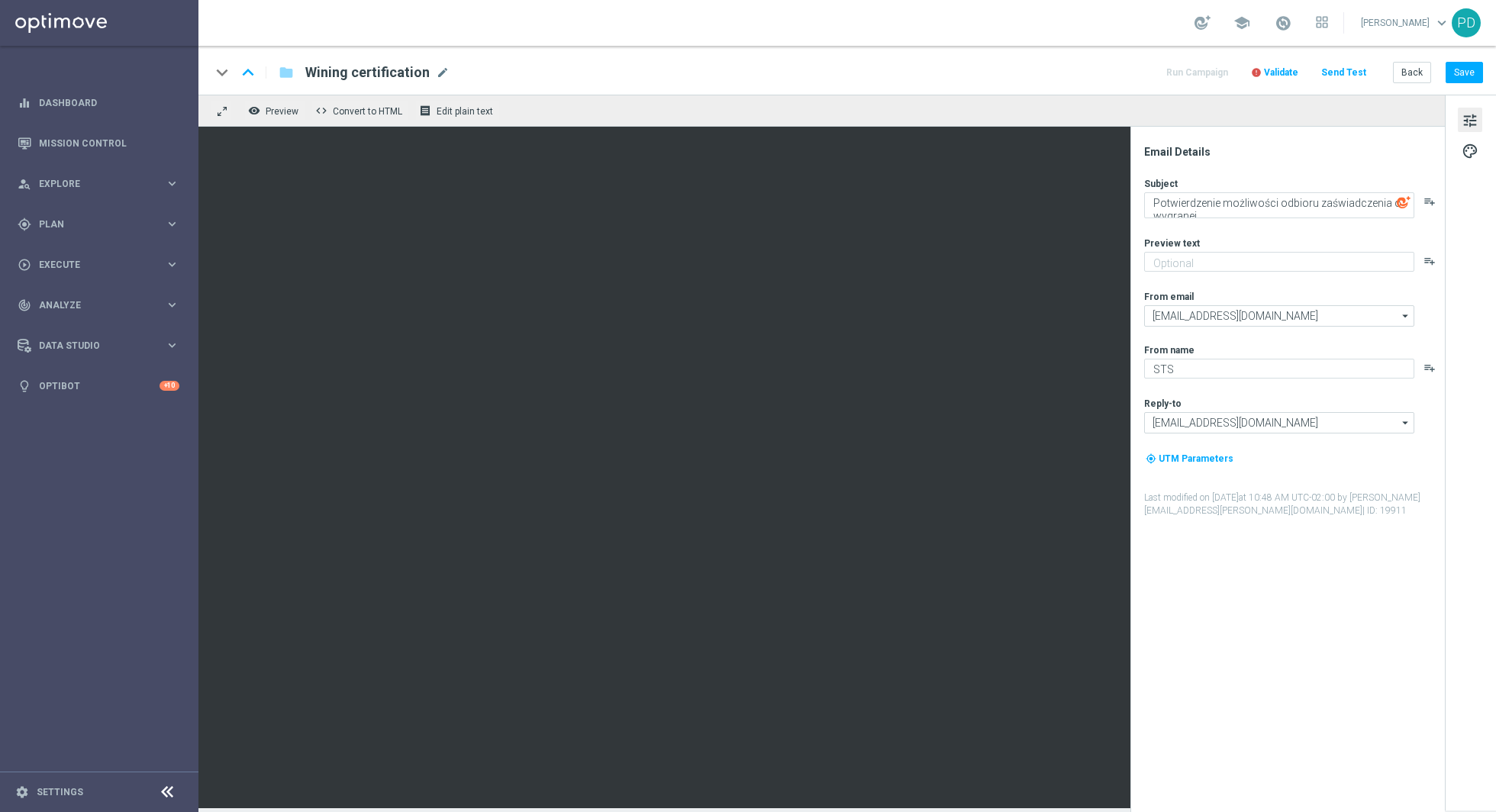
click at [1285, 78] on button "error Validate" at bounding box center [1275, 72] width 52 height 20
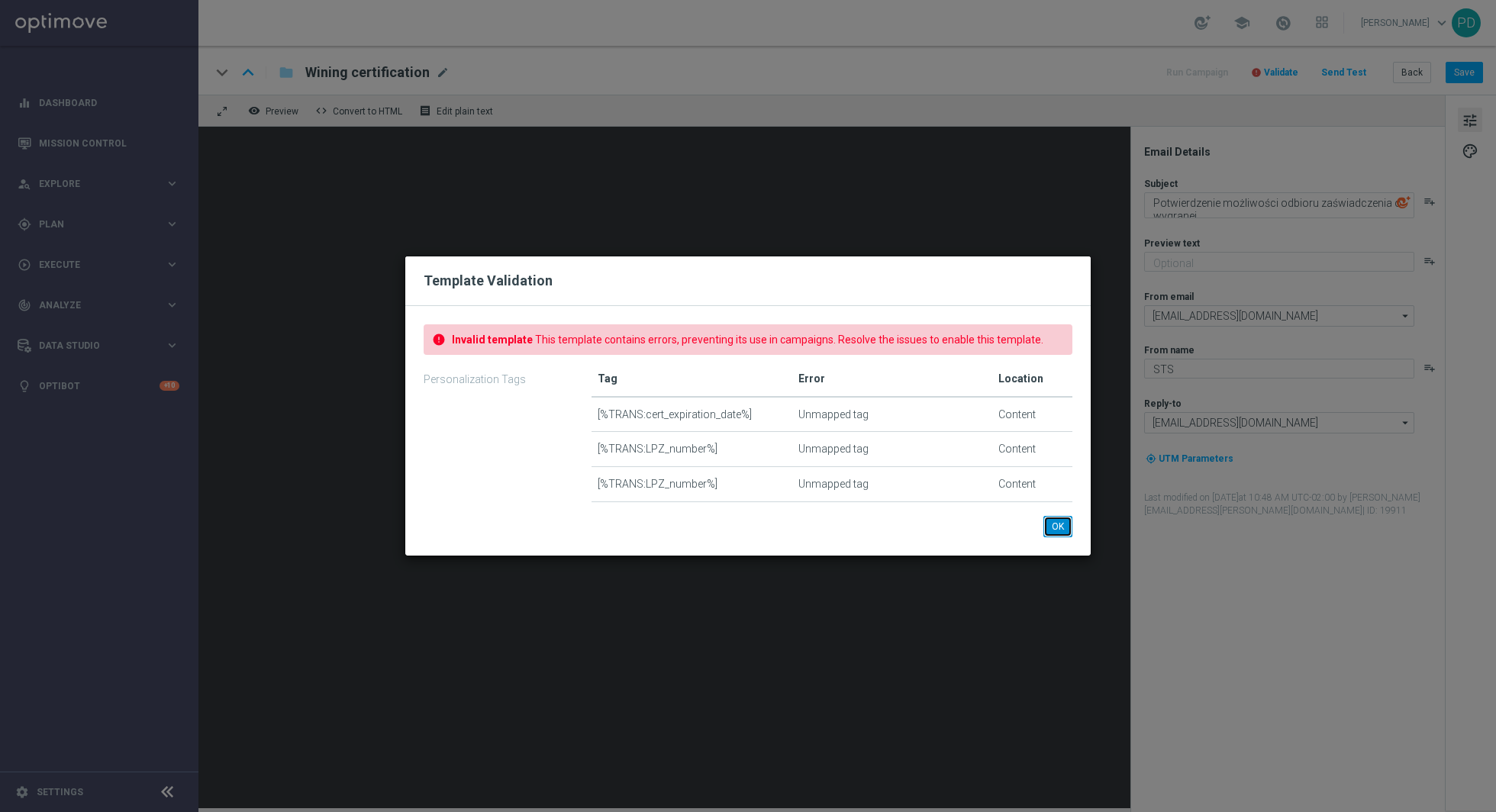
click at [1065, 529] on button "OK" at bounding box center [1058, 526] width 29 height 21
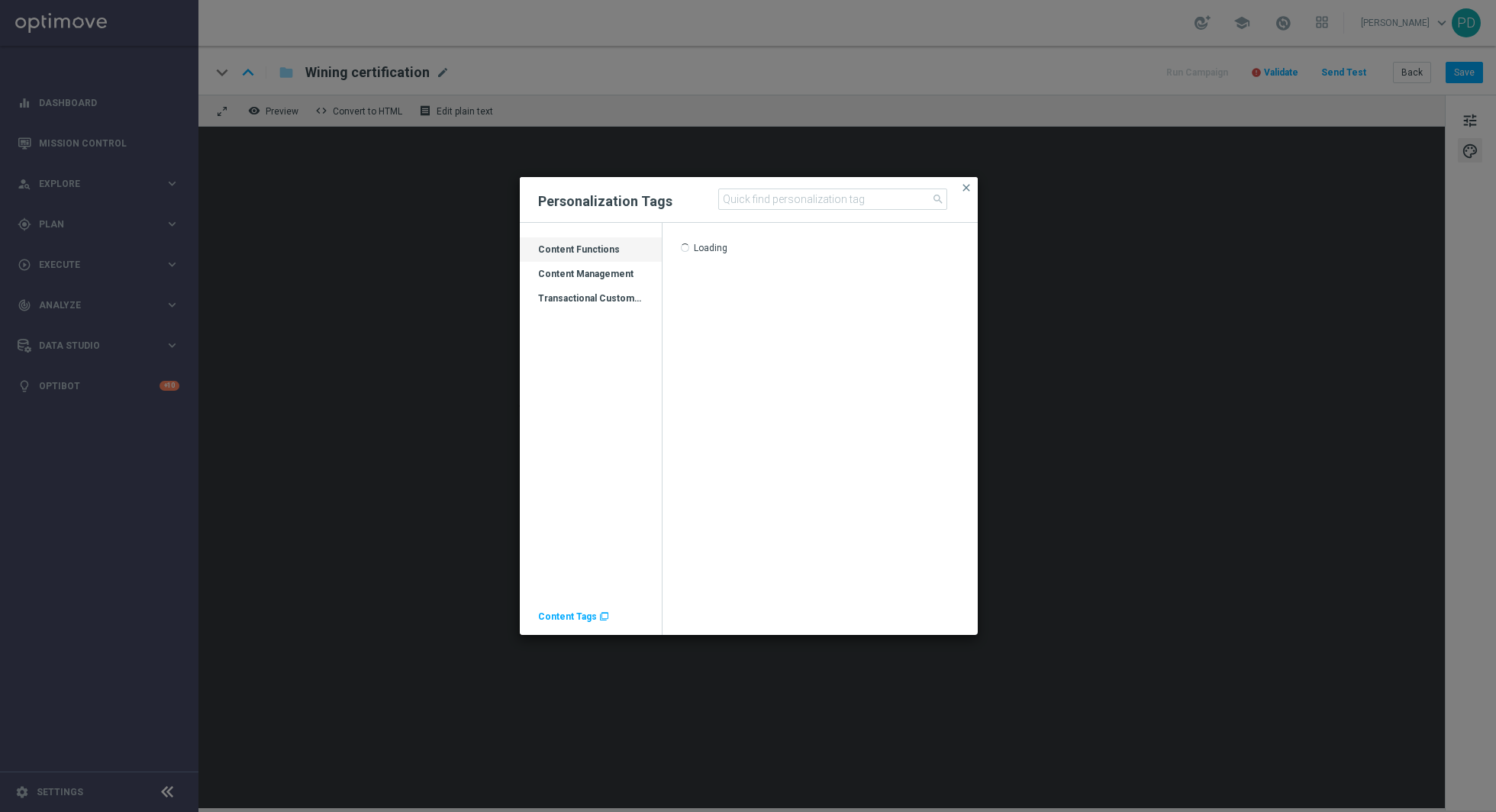
click at [589, 289] on div "Transactional Customer Data" at bounding box center [590, 298] width 142 height 24
click at [589, 288] on div "Transactional Customer Data" at bounding box center [590, 298] width 142 height 24
click at [591, 276] on div "Content Management" at bounding box center [590, 280] width 142 height 24
click at [595, 294] on div "Transactional Customer Data" at bounding box center [590, 304] width 142 height 24
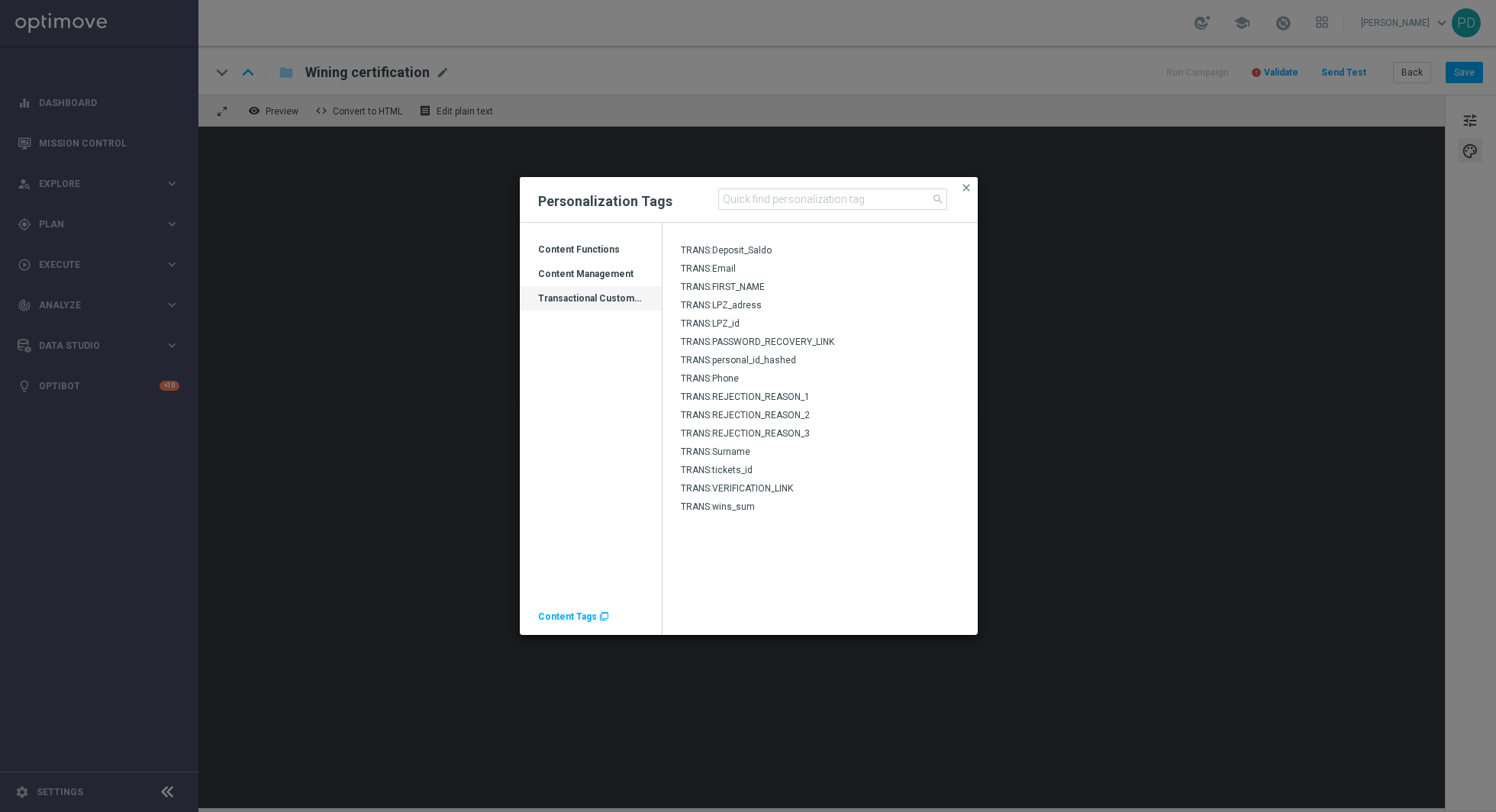
click at [738, 306] on span "TRANS:LPZ_adress" at bounding box center [721, 304] width 81 height 11
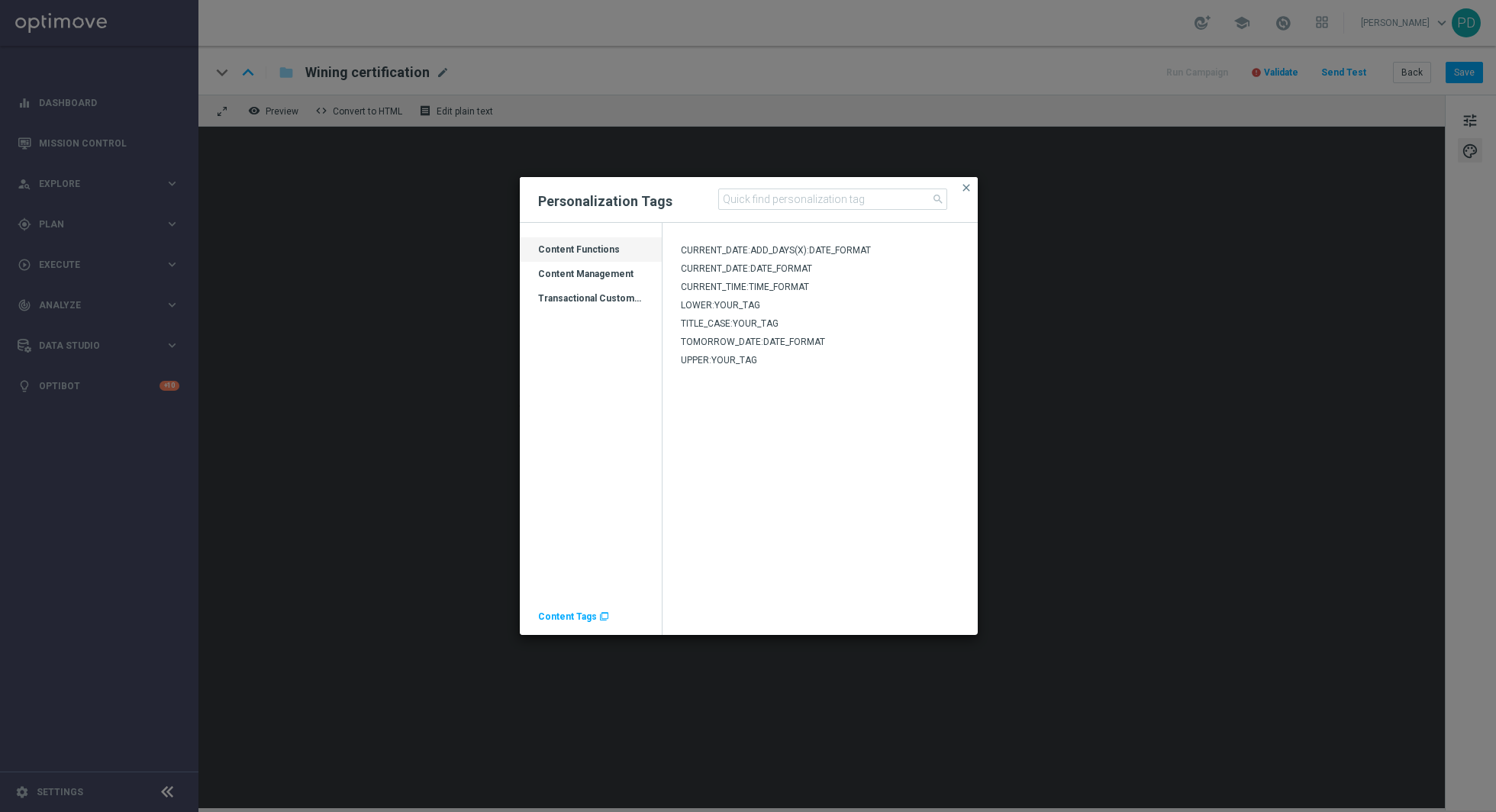
click at [620, 299] on div "Transactional Customer Data" at bounding box center [590, 304] width 142 height 24
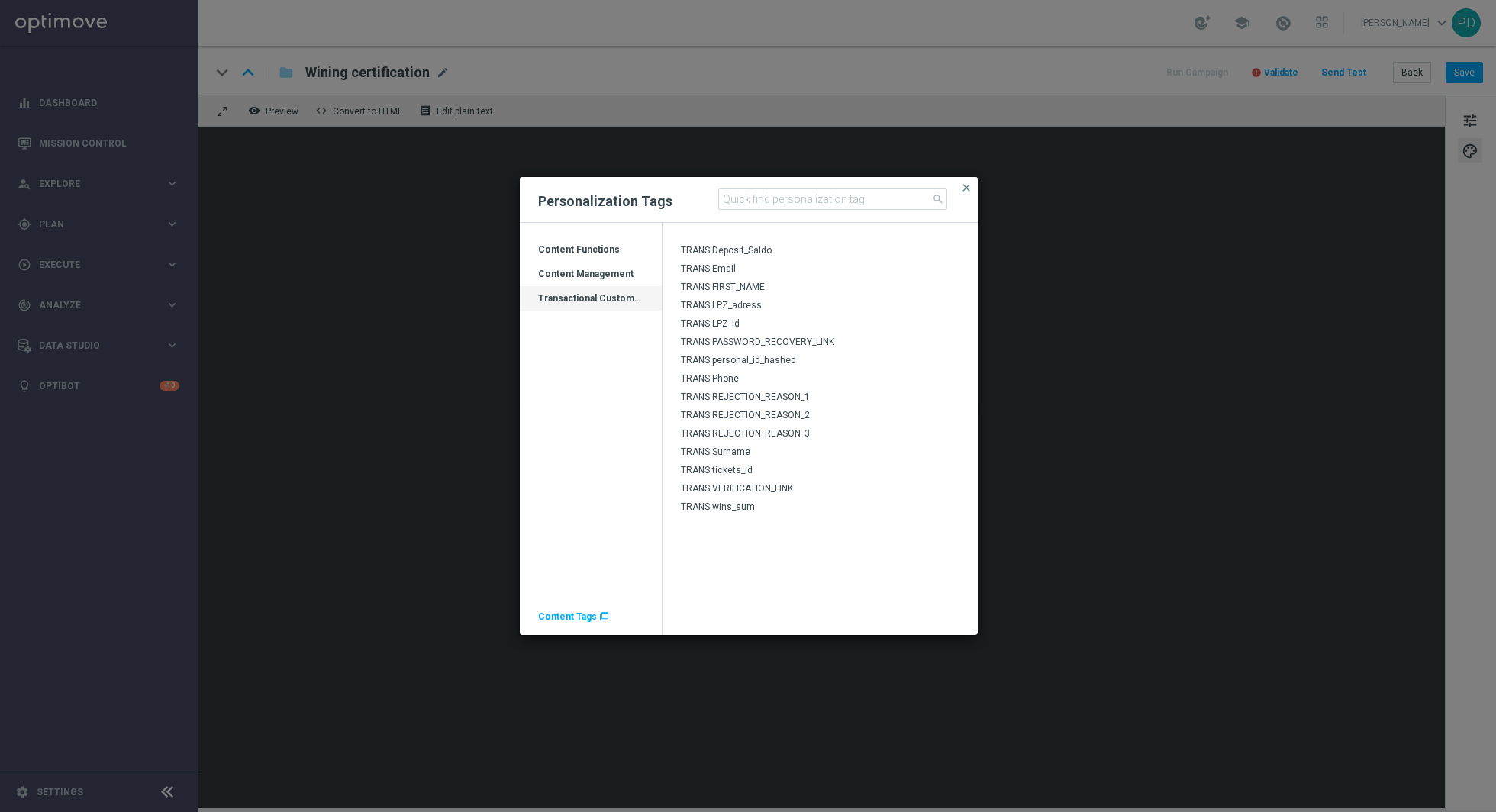
click at [725, 321] on span "TRANS:LPZ_id" at bounding box center [710, 323] width 58 height 11
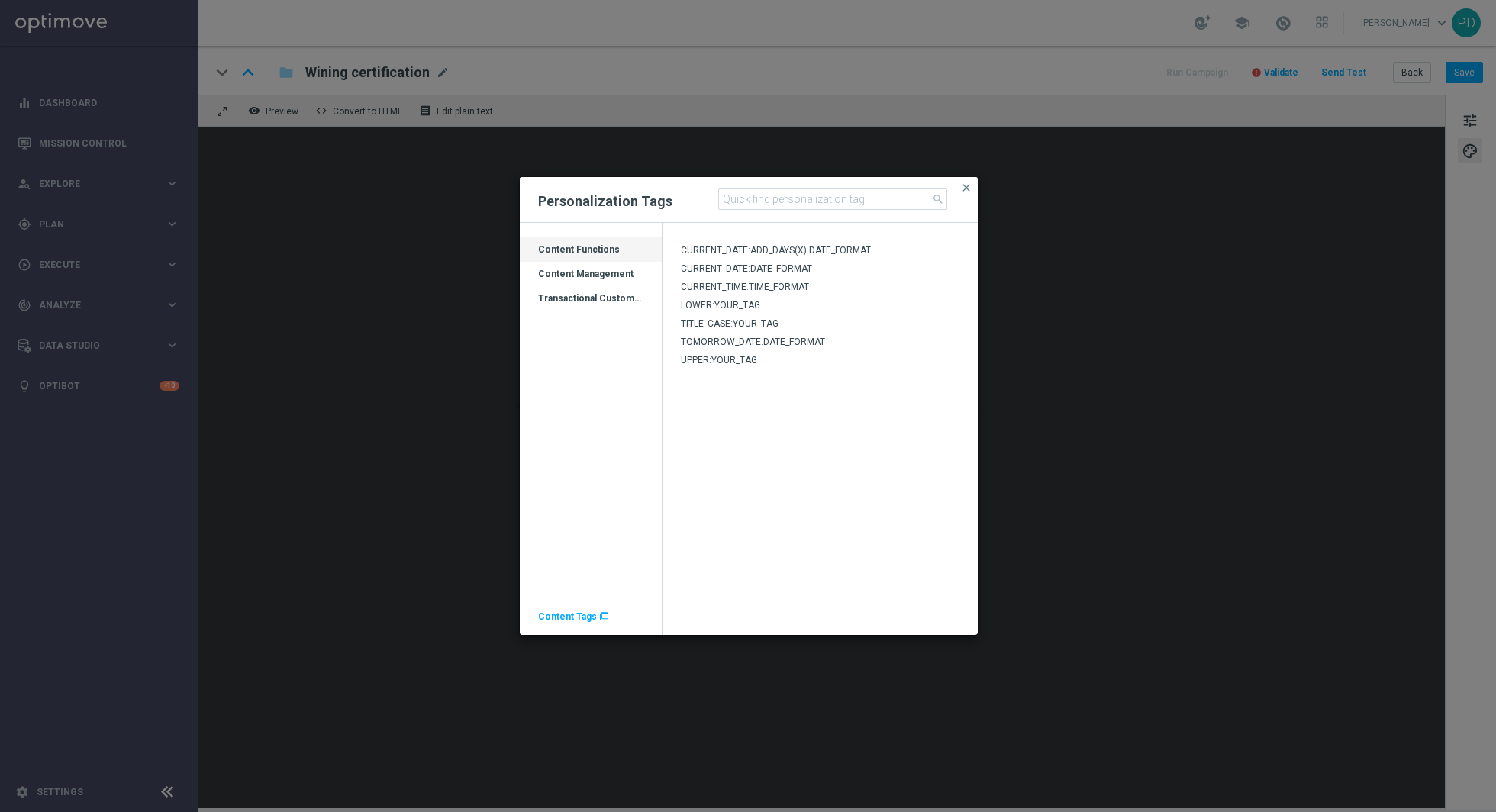
click at [617, 294] on div "Transactional Customer Data" at bounding box center [590, 304] width 142 height 24
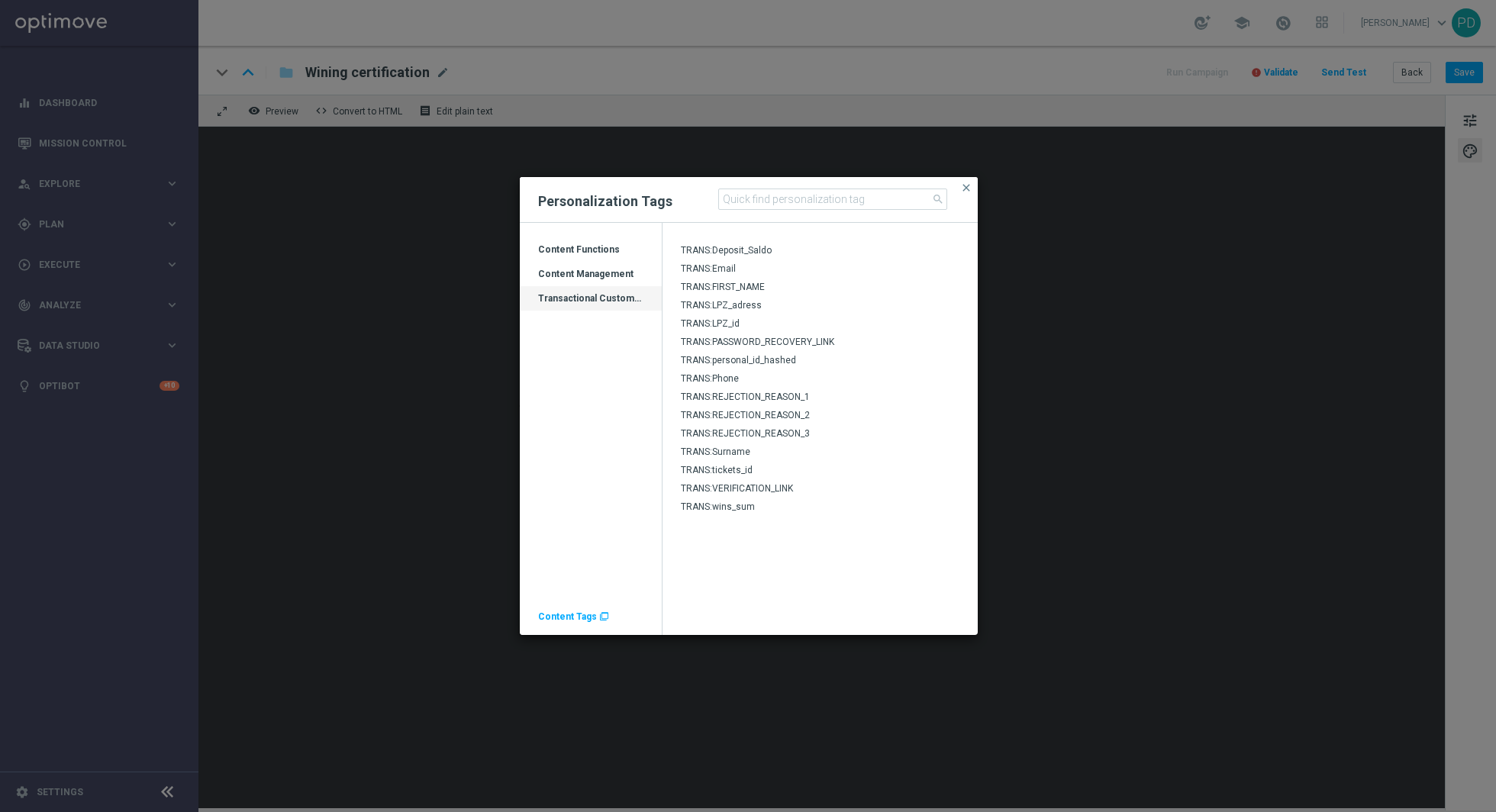
click at [737, 304] on span "TRANS:LPZ_adress" at bounding box center [721, 304] width 81 height 11
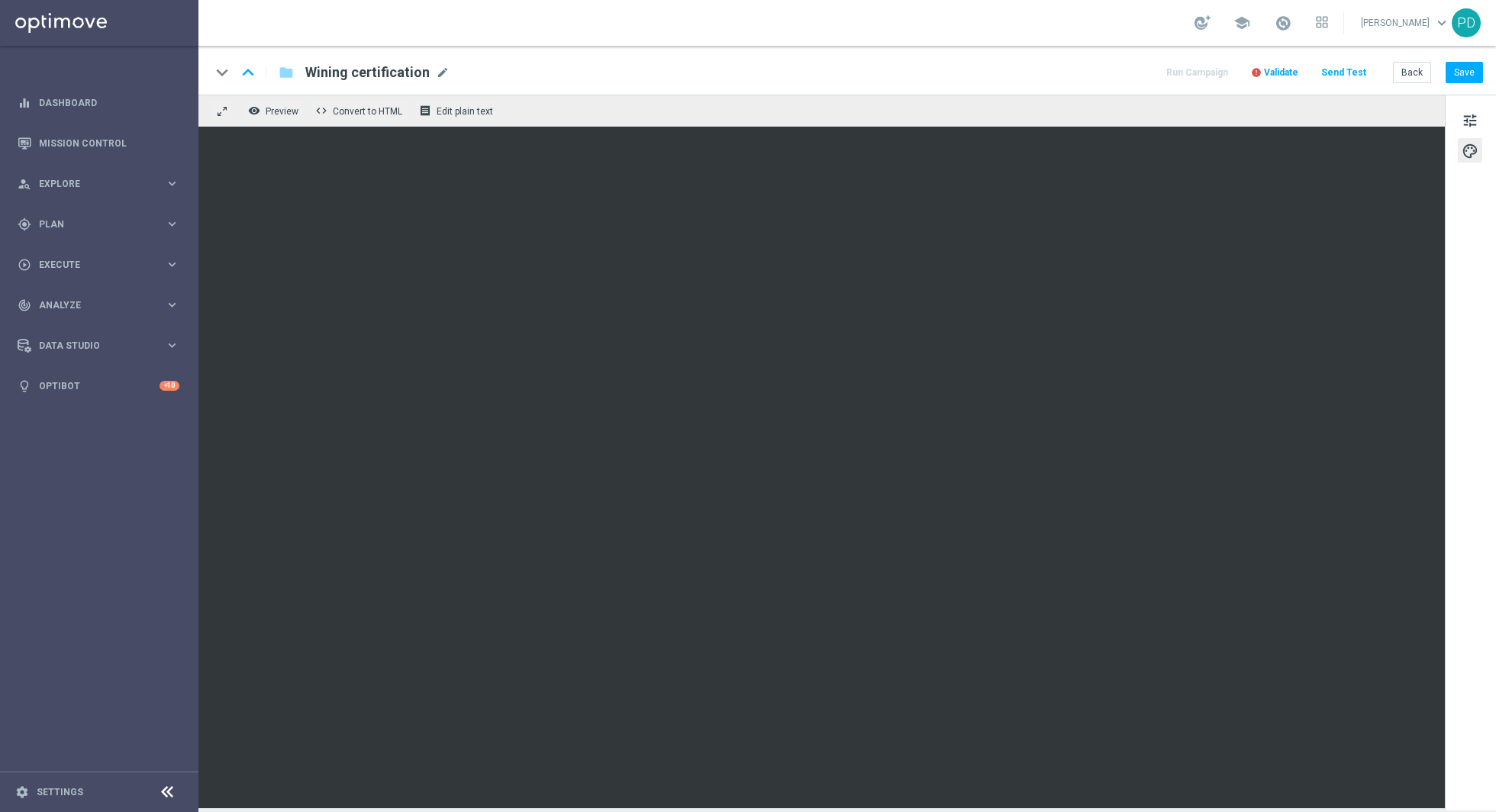
click at [1291, 72] on span "Validate" at bounding box center [1282, 72] width 34 height 11
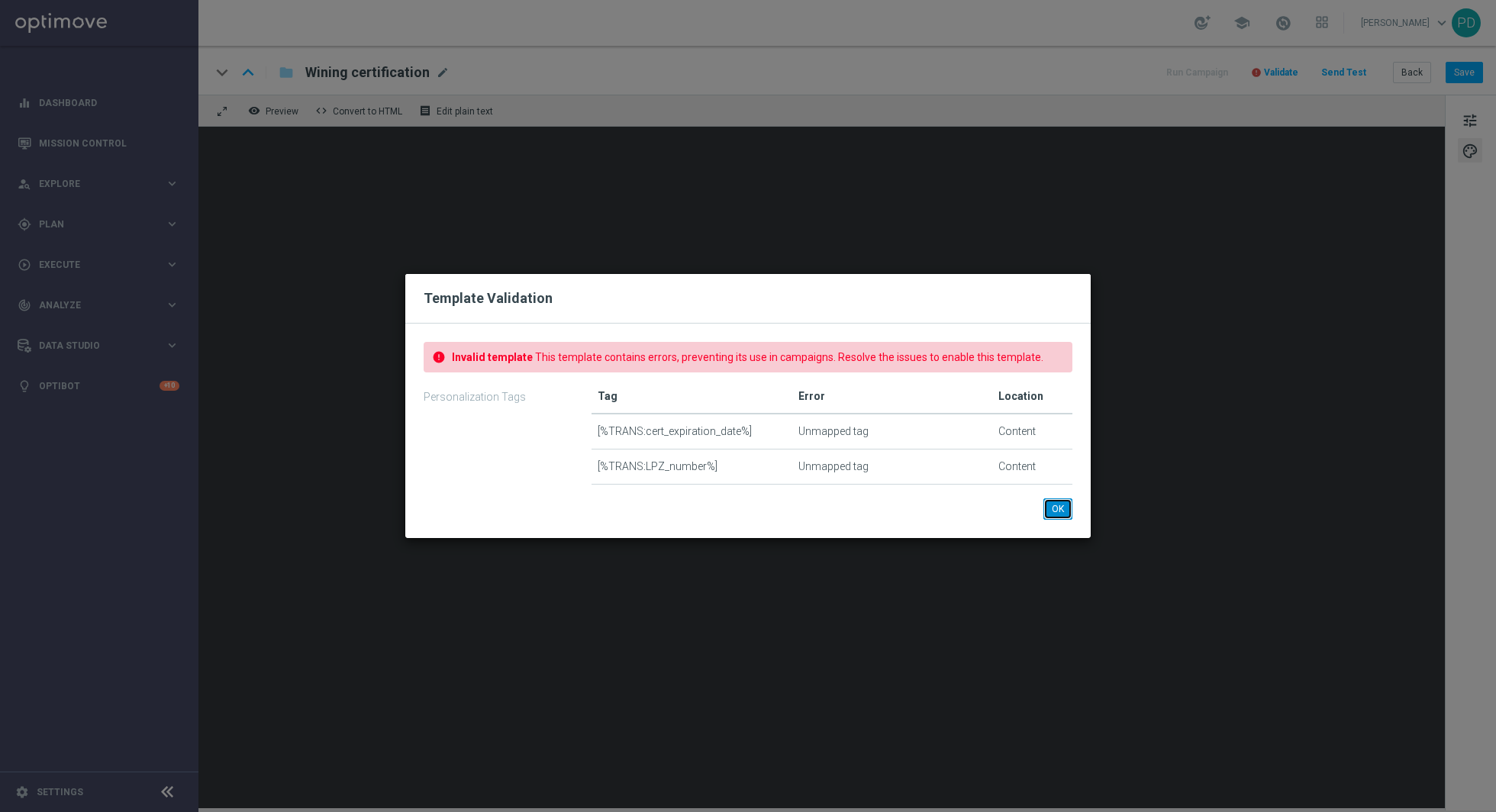
click at [1061, 516] on button "OK" at bounding box center [1058, 509] width 29 height 21
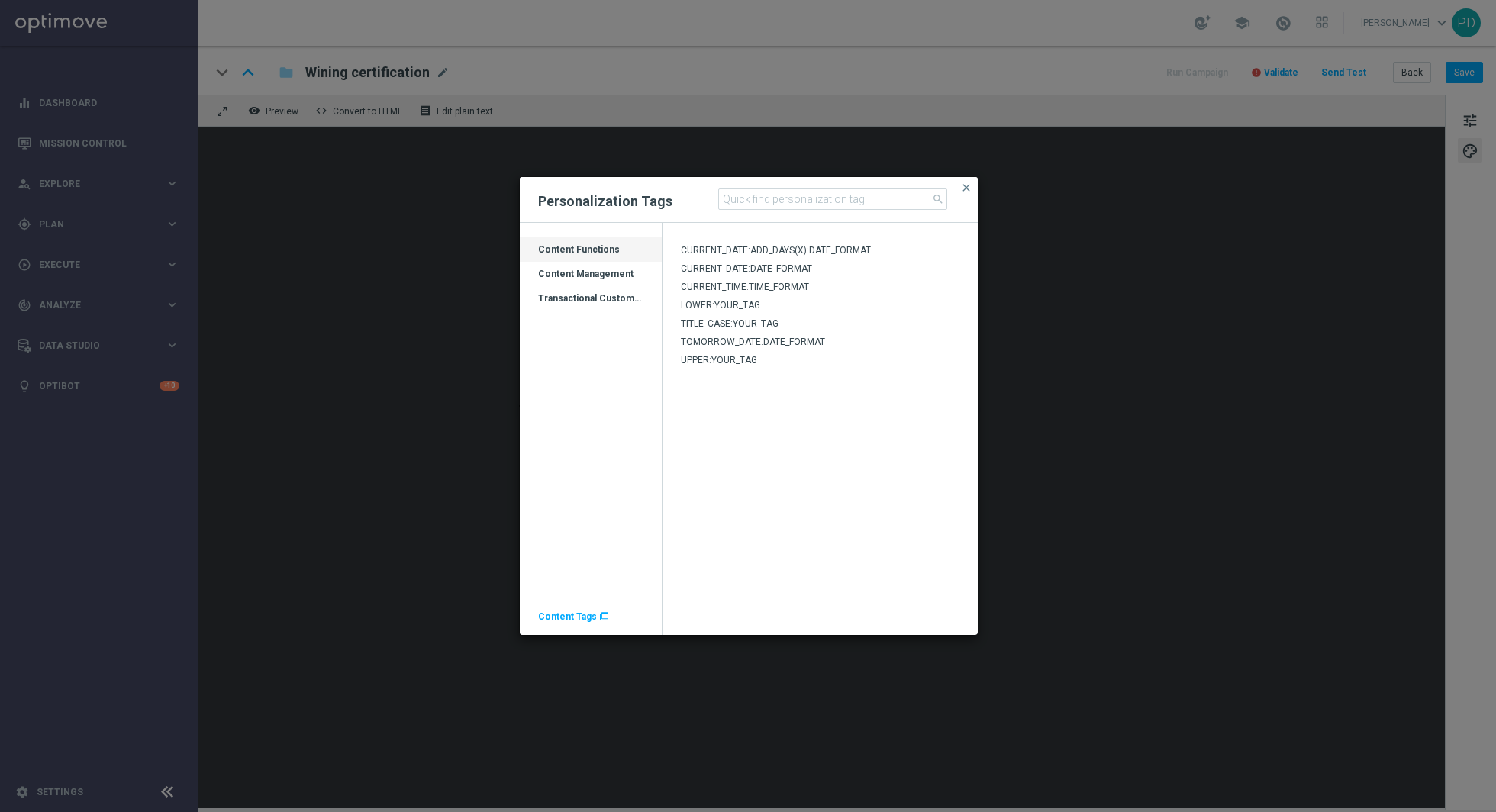
click at [605, 290] on div "Transactional Customer Data" at bounding box center [590, 298] width 142 height 24
click at [589, 300] on div "Transactional Customer Data" at bounding box center [590, 304] width 142 height 24
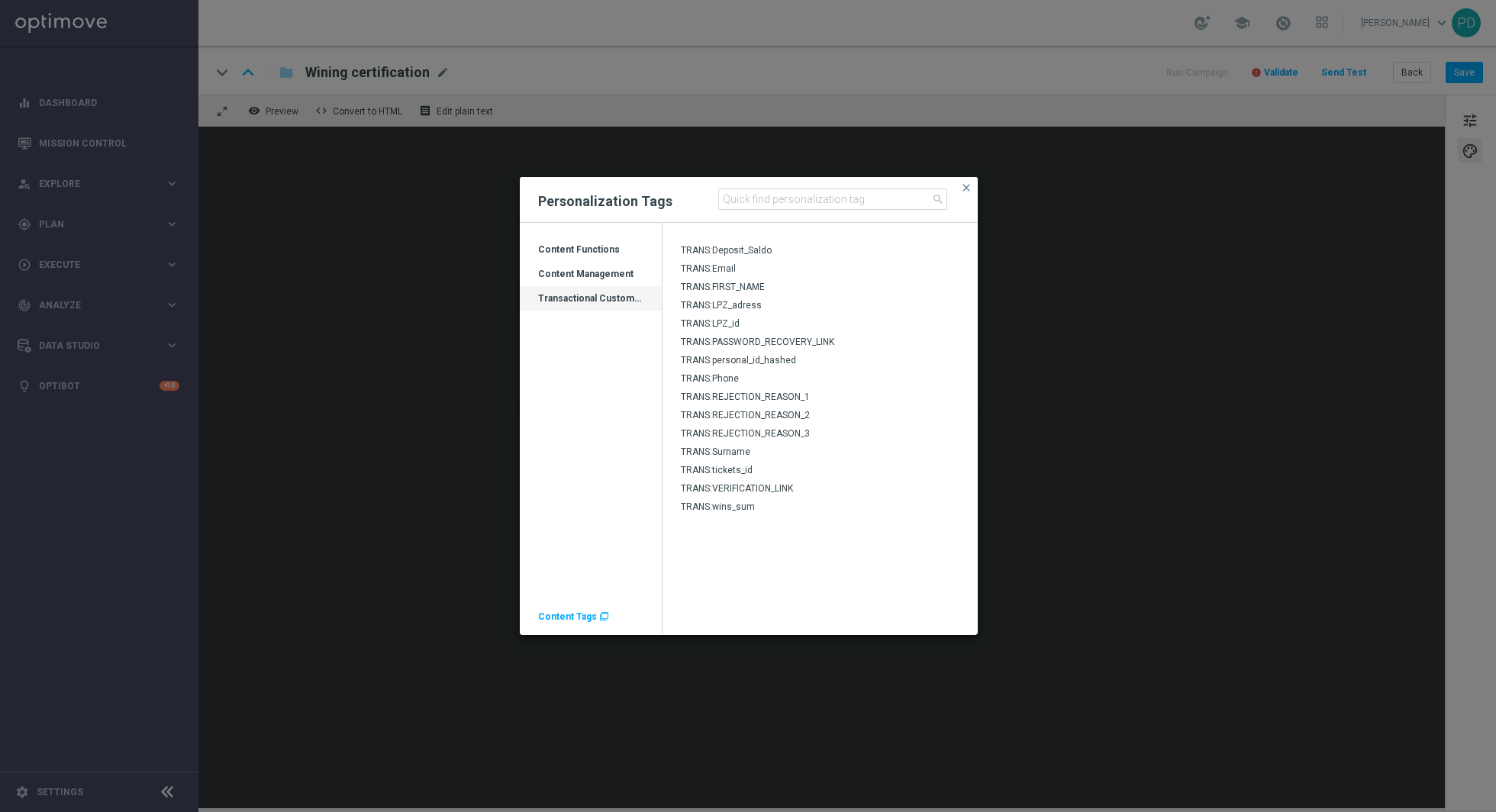
click at [735, 322] on span "TRANS:LPZ_id" at bounding box center [710, 323] width 58 height 11
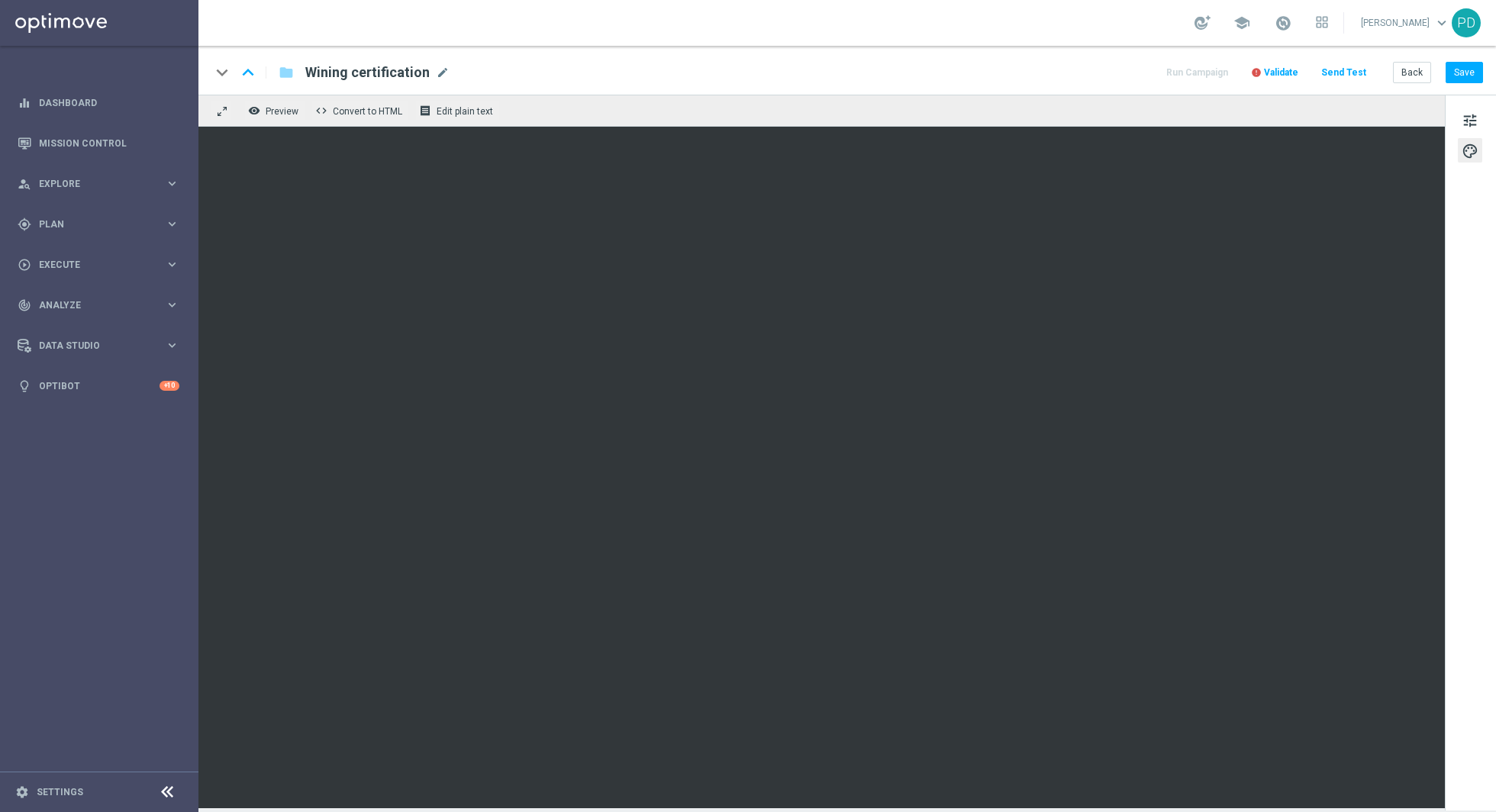
click at [1295, 71] on span "Validate" at bounding box center [1282, 72] width 34 height 11
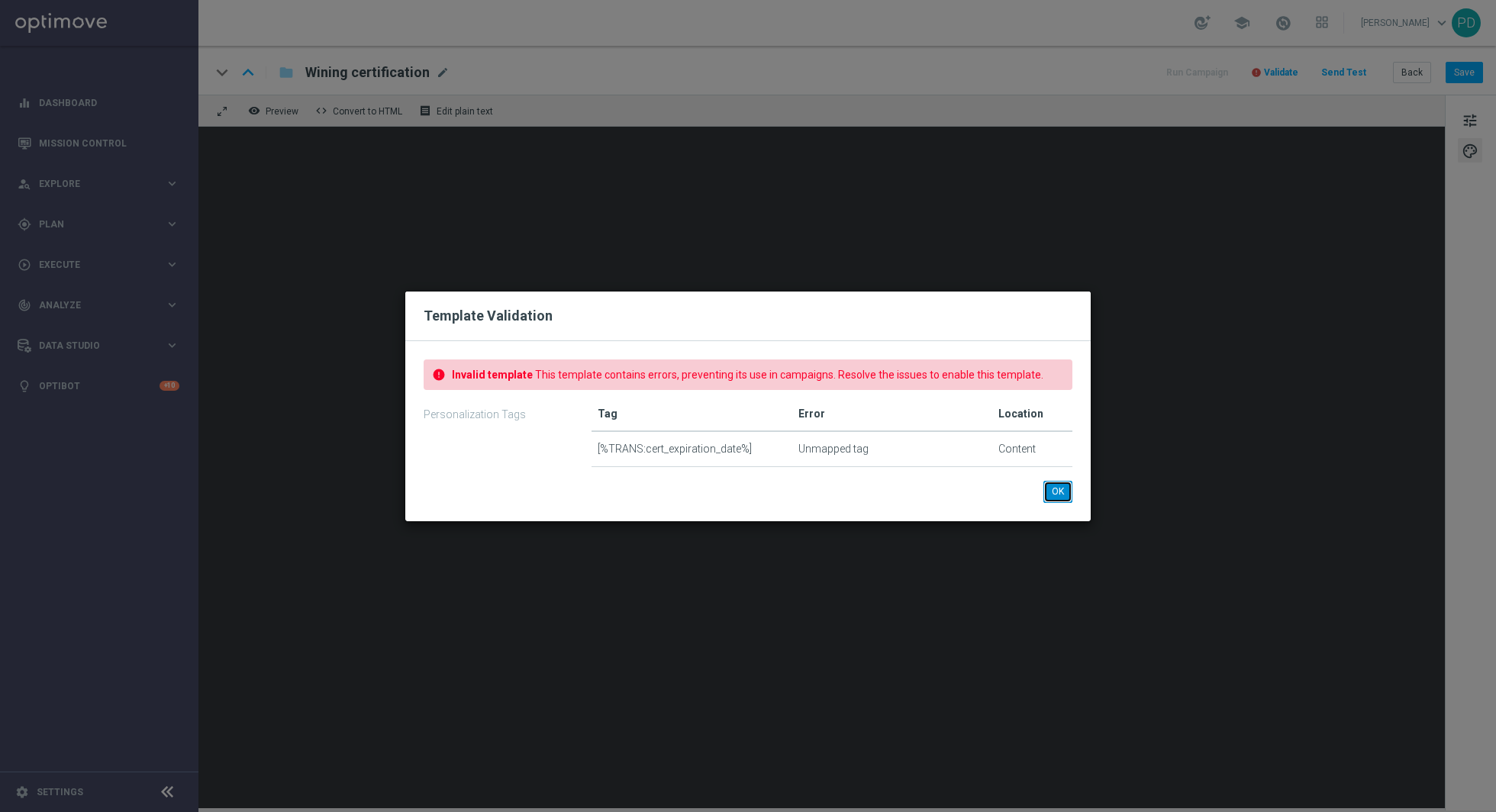
click at [1053, 490] on button "OK" at bounding box center [1058, 491] width 29 height 21
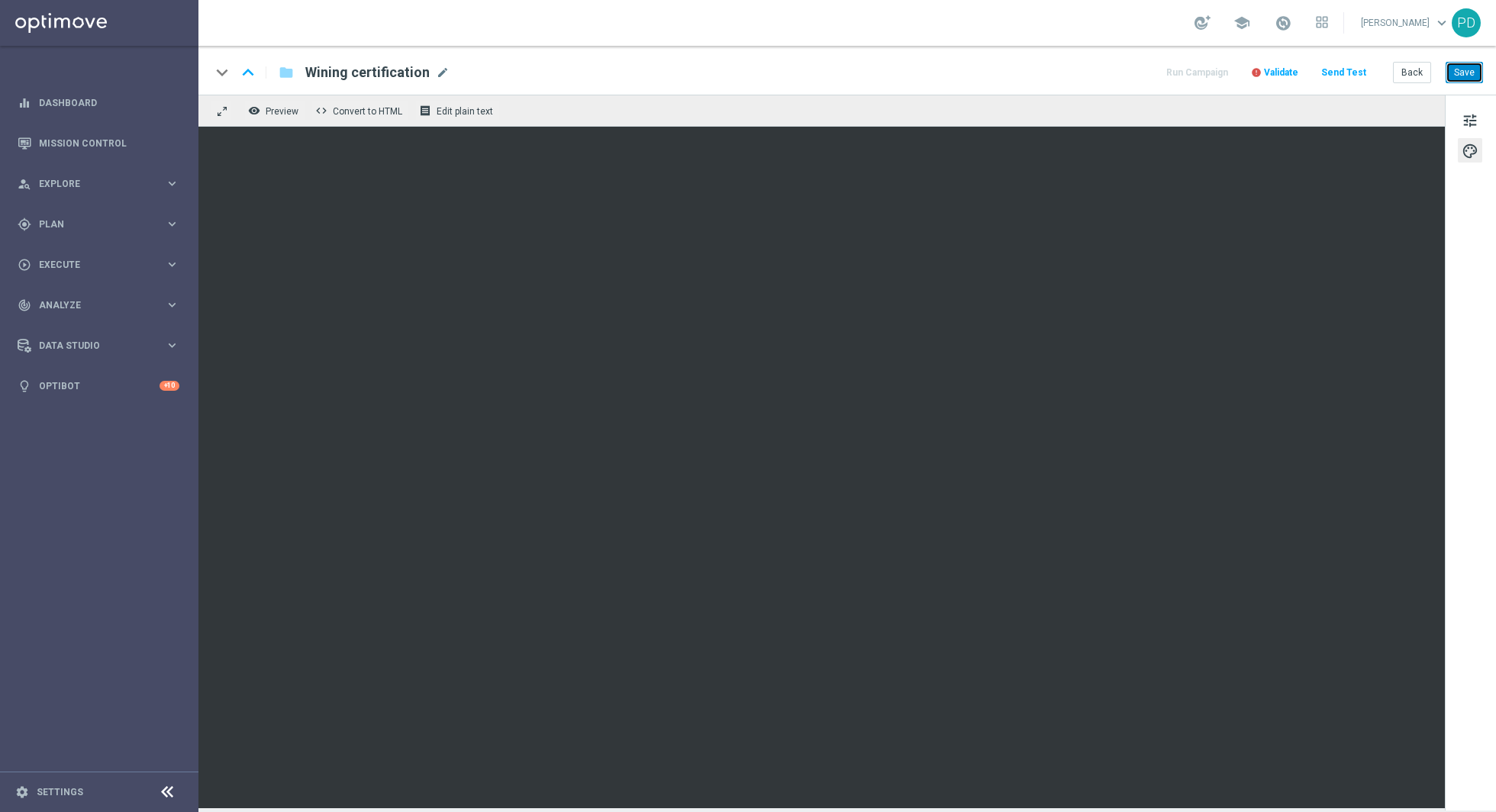
click at [1479, 68] on button "Save" at bounding box center [1464, 72] width 37 height 21
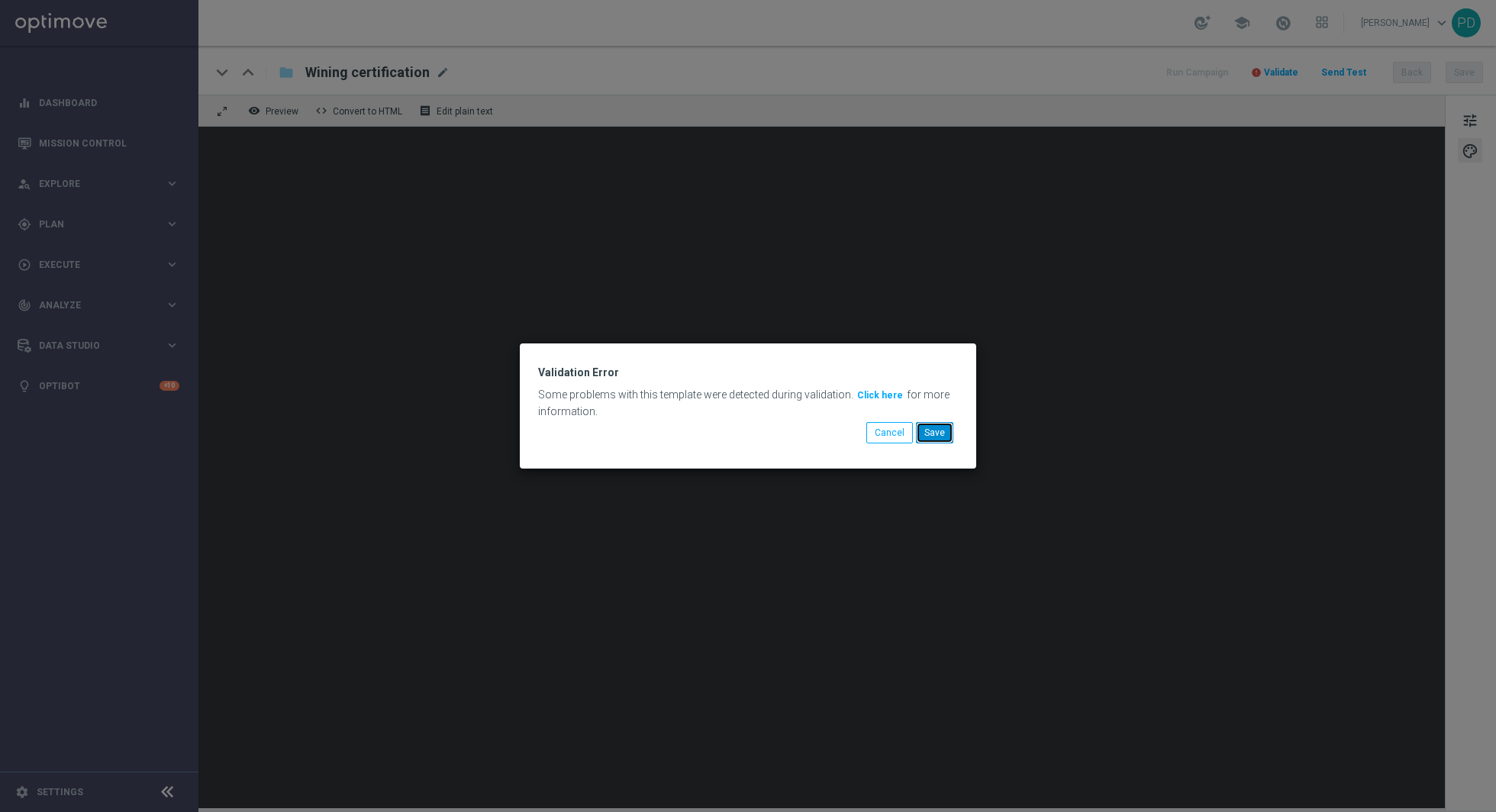
click at [949, 437] on button "Save" at bounding box center [935, 433] width 37 height 21
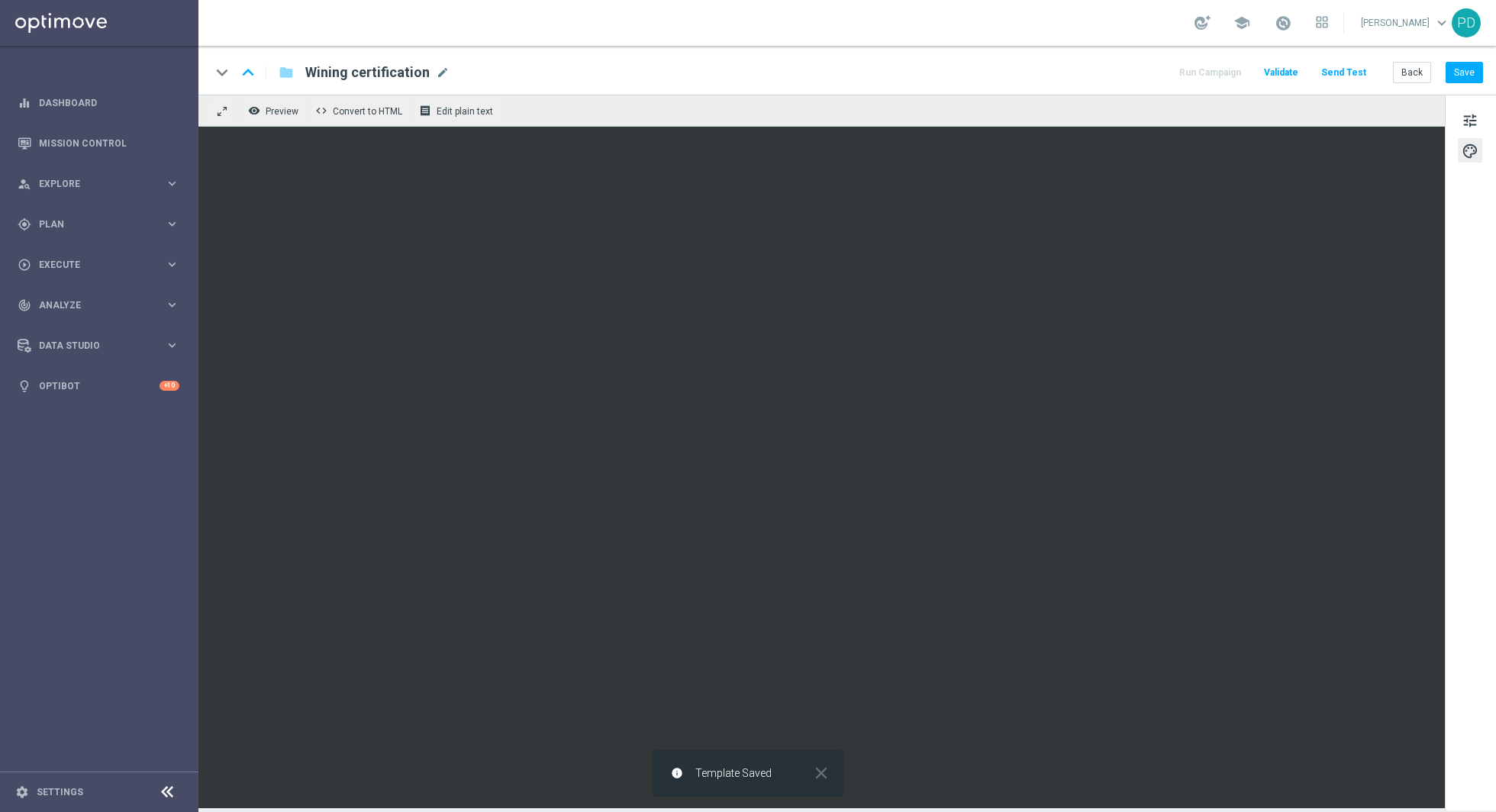
click at [294, 72] on div "Wining certification Wining certification mode_edit" at bounding box center [371, 72] width 157 height 19
click at [282, 72] on icon "folder" at bounding box center [286, 72] width 15 height 19
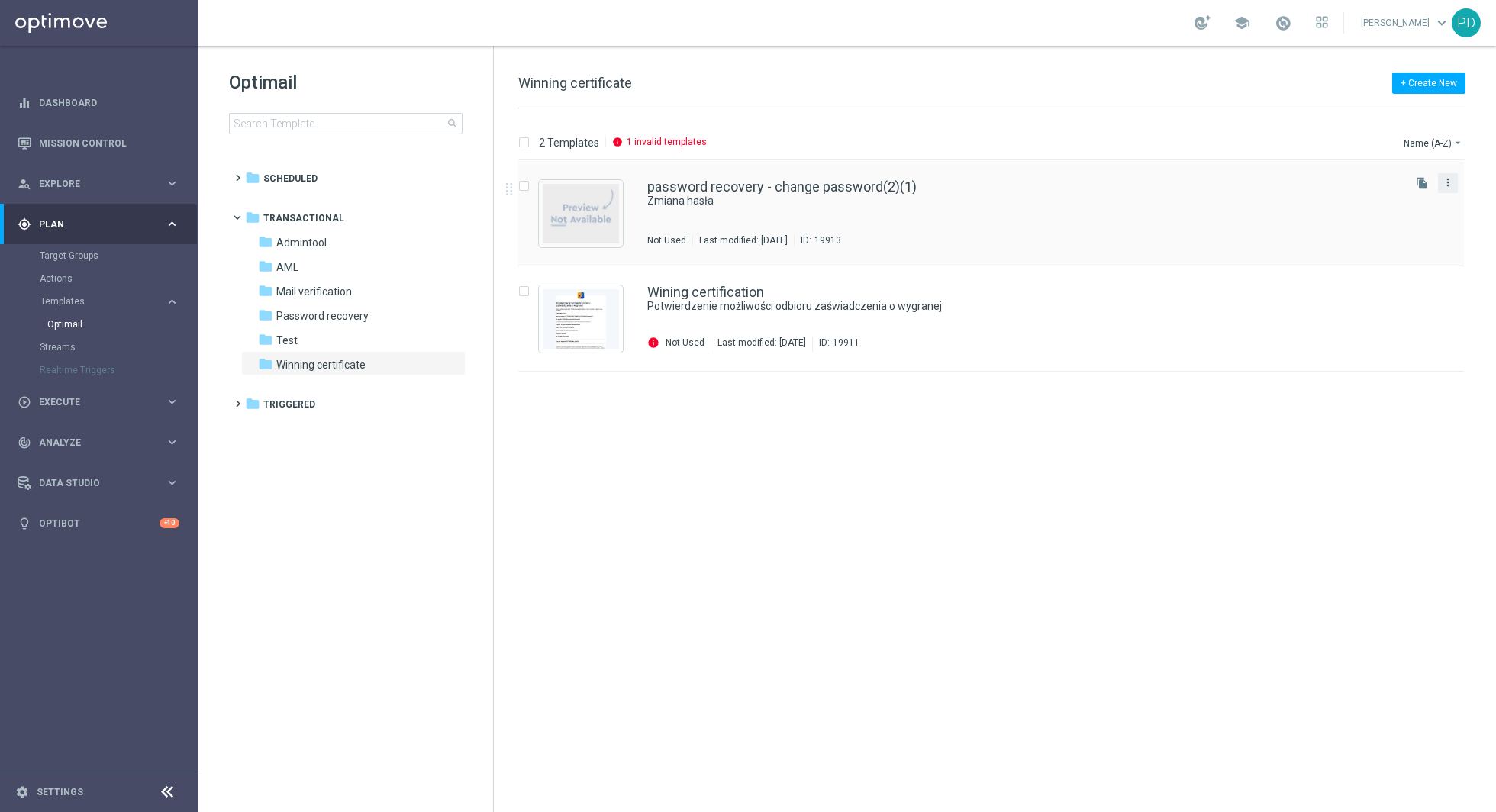
click at [1447, 184] on icon "more_vert" at bounding box center [1448, 182] width 12 height 12
click at [1375, 239] on div "Delete" at bounding box center [1387, 240] width 93 height 11
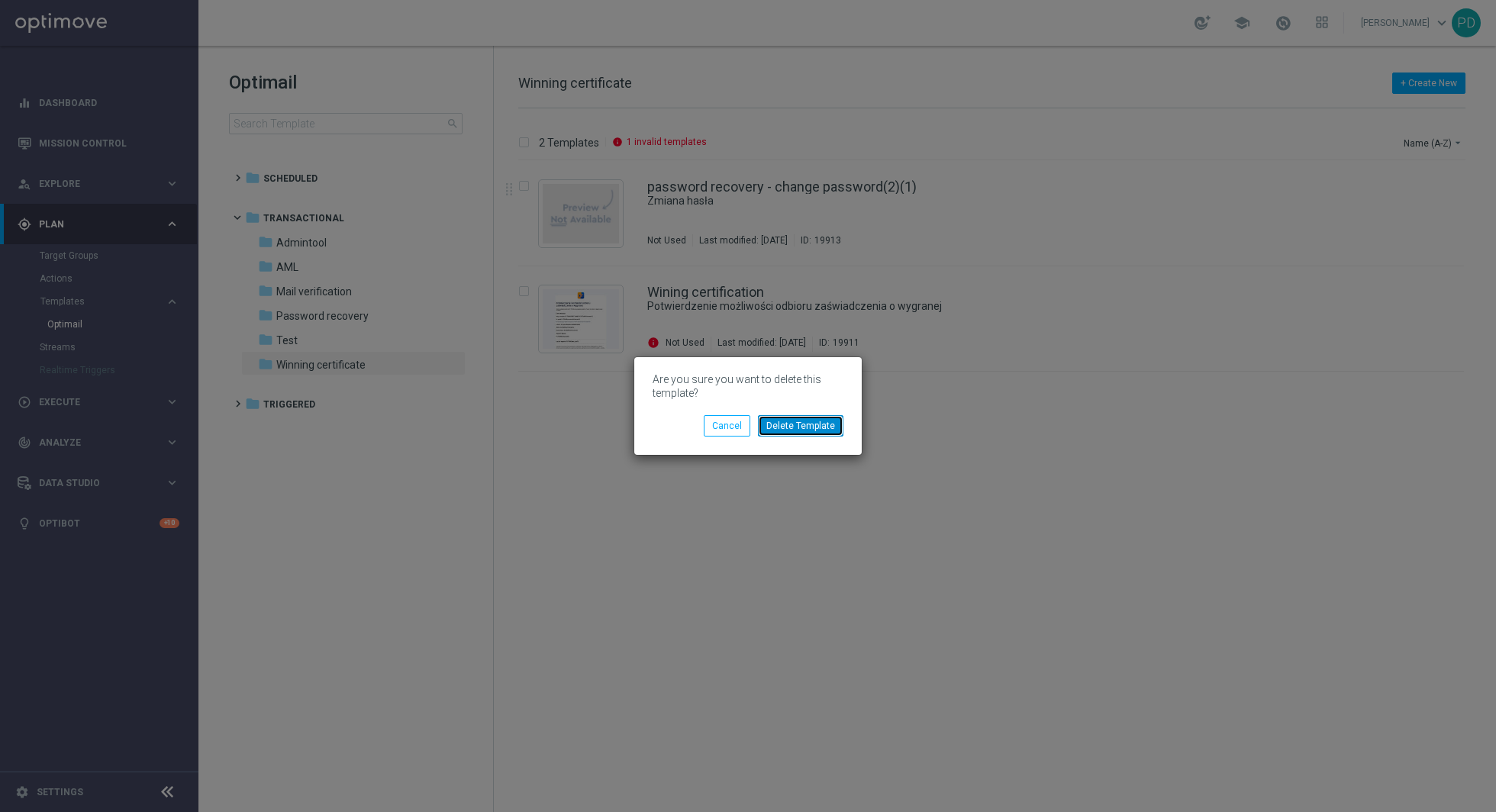
click at [820, 432] on button "Delete Template" at bounding box center [800, 425] width 85 height 21
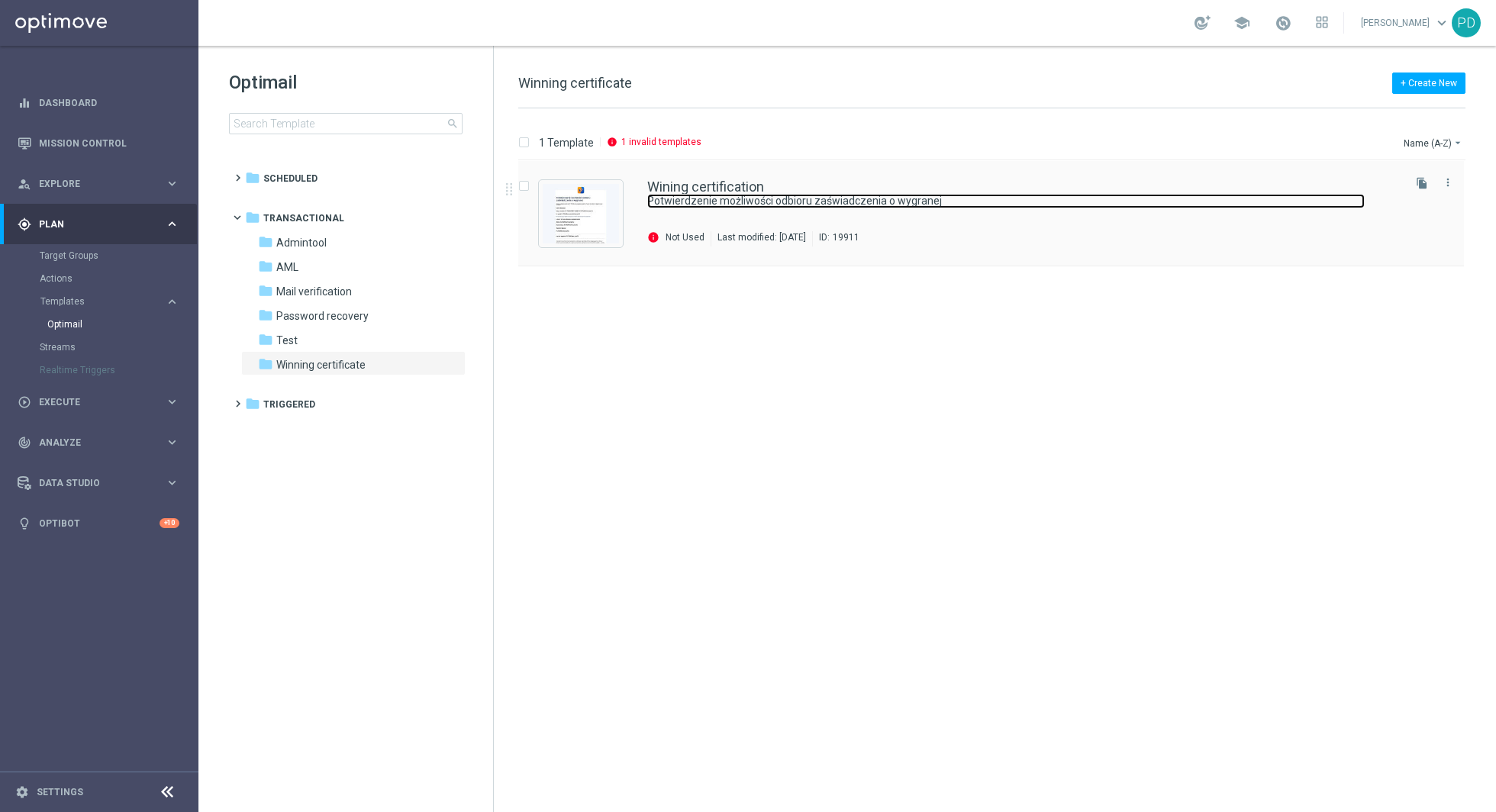
click at [690, 194] on link "Potwierdzenie możliwości odbioru zaświadczenia o wygranej" at bounding box center [1006, 201] width 718 height 15
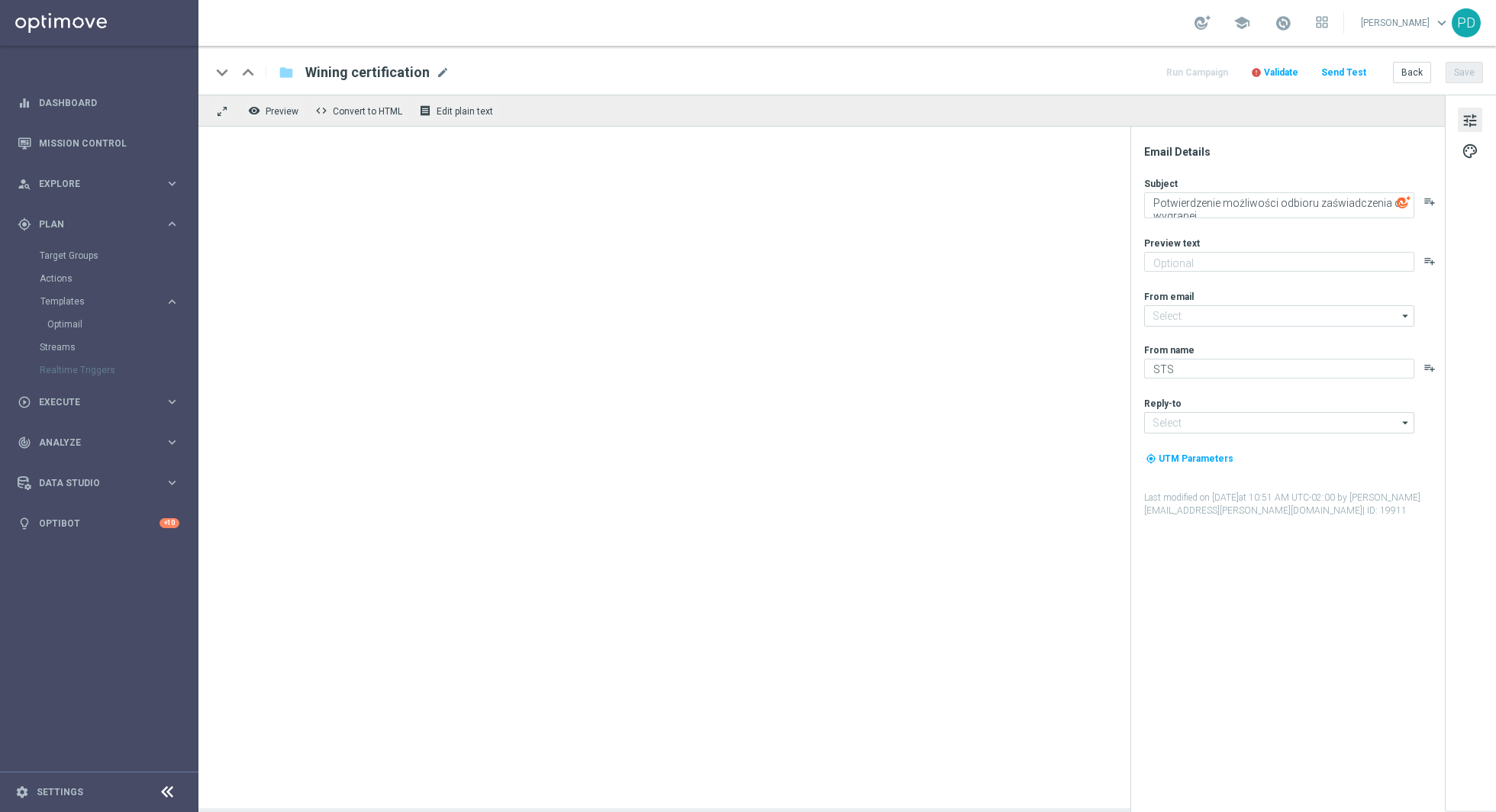
type input "[EMAIL_ADDRESS][DOMAIN_NAME]"
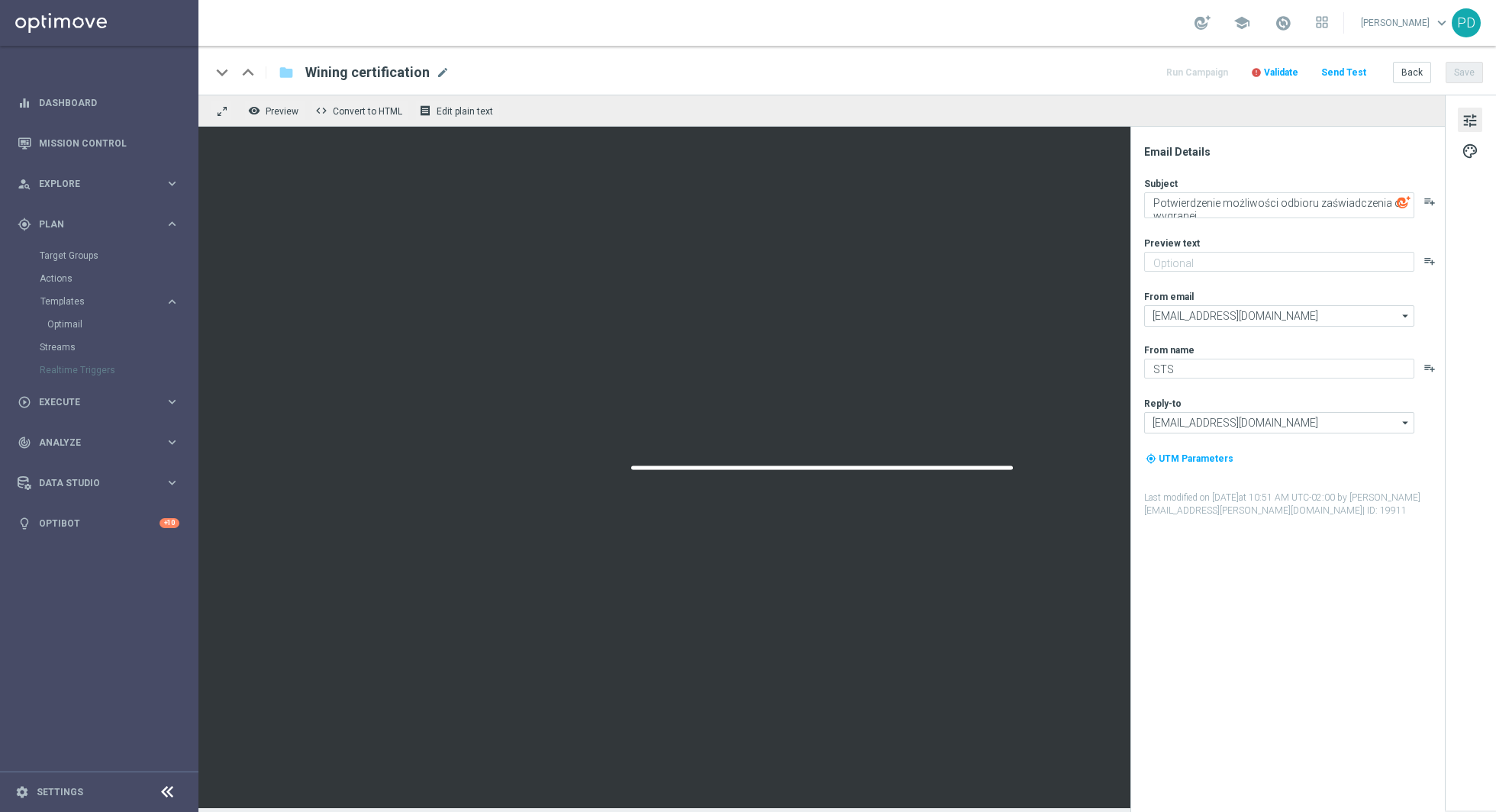
click at [376, 70] on span "Wining certification" at bounding box center [367, 72] width 124 height 19
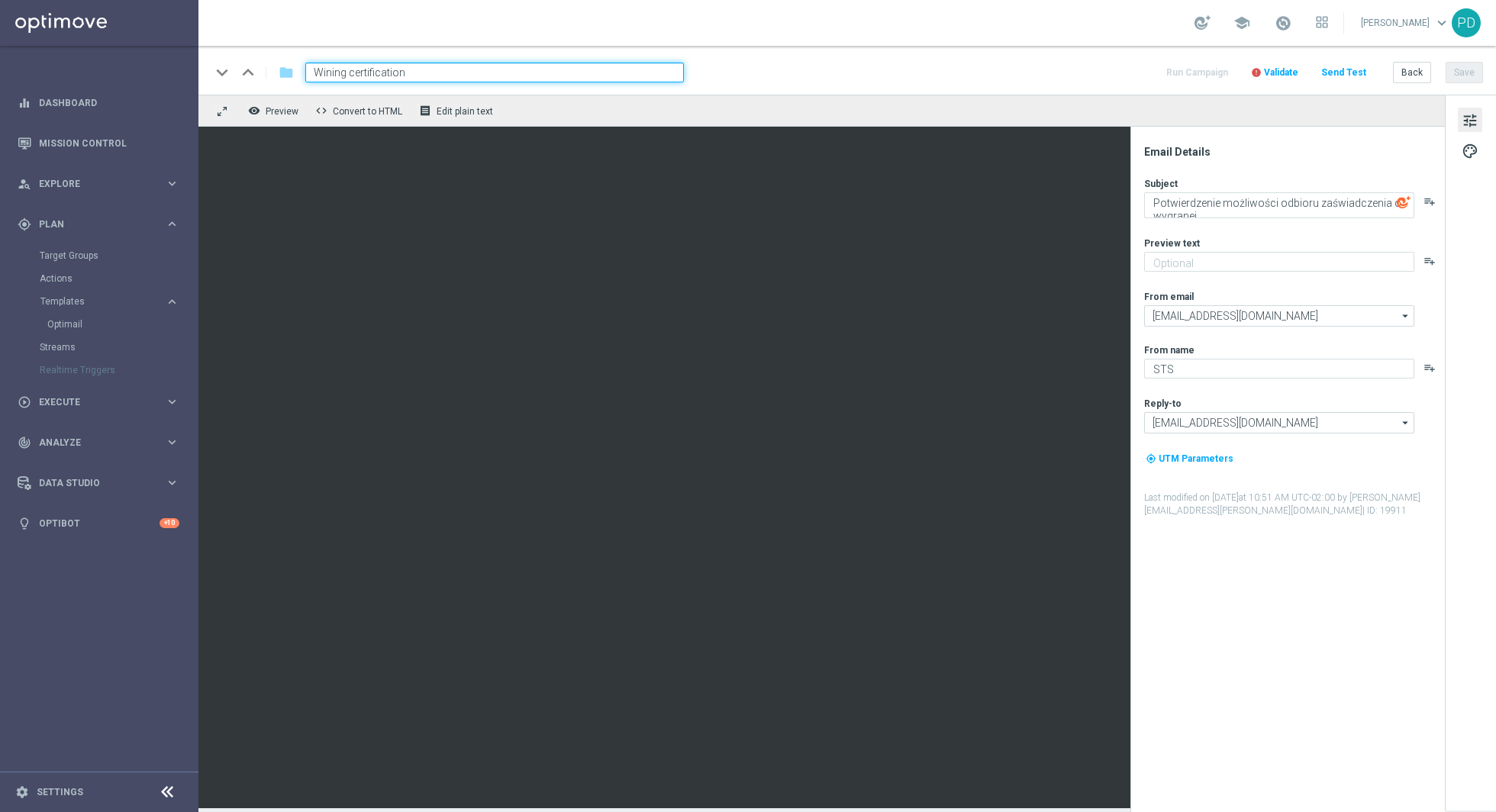
click at [328, 71] on input "Wining certification" at bounding box center [495, 72] width 378 height 19
type input "Winning certification"
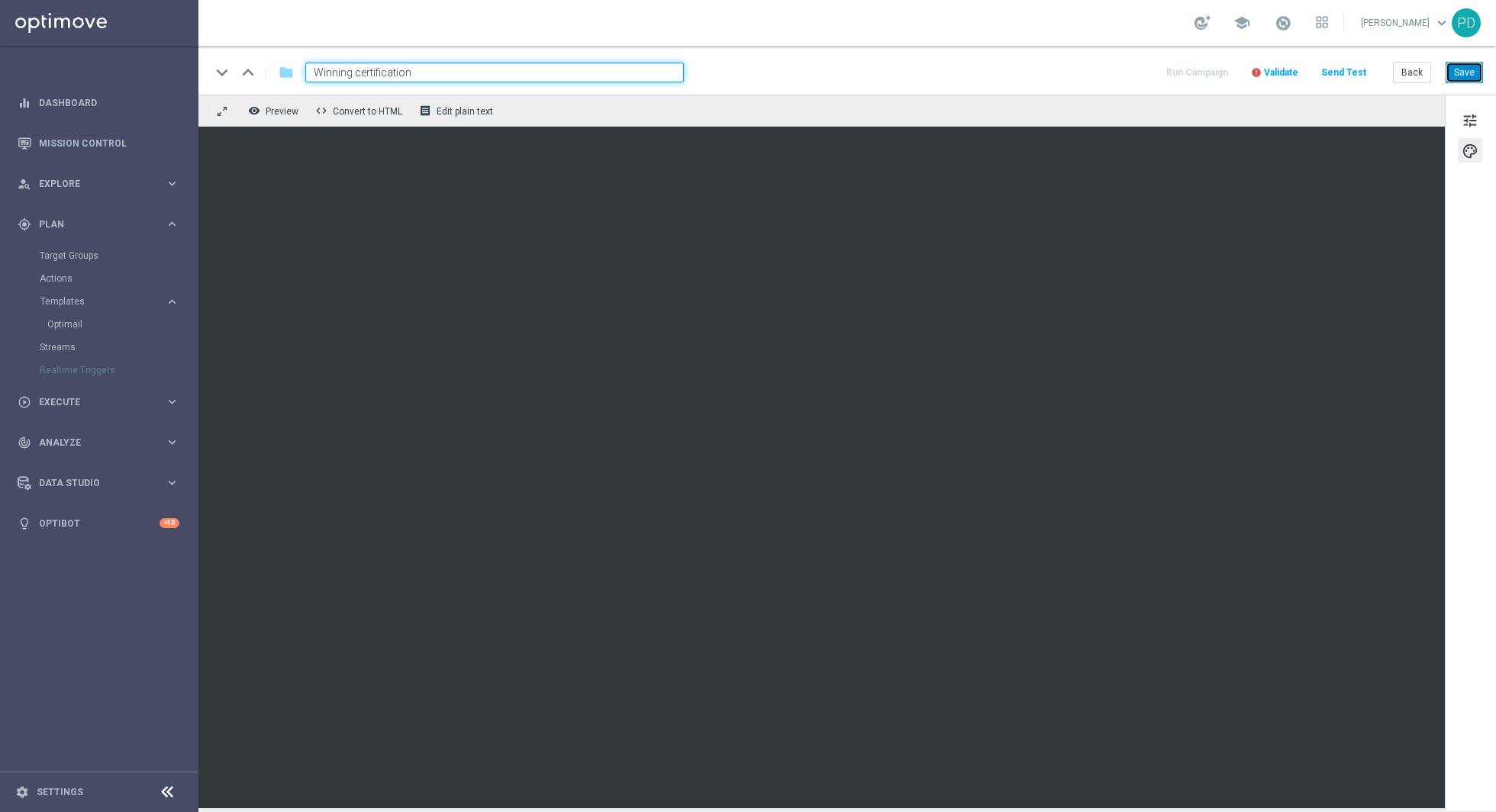
click at [1472, 69] on button "Save" at bounding box center [1464, 72] width 37 height 21
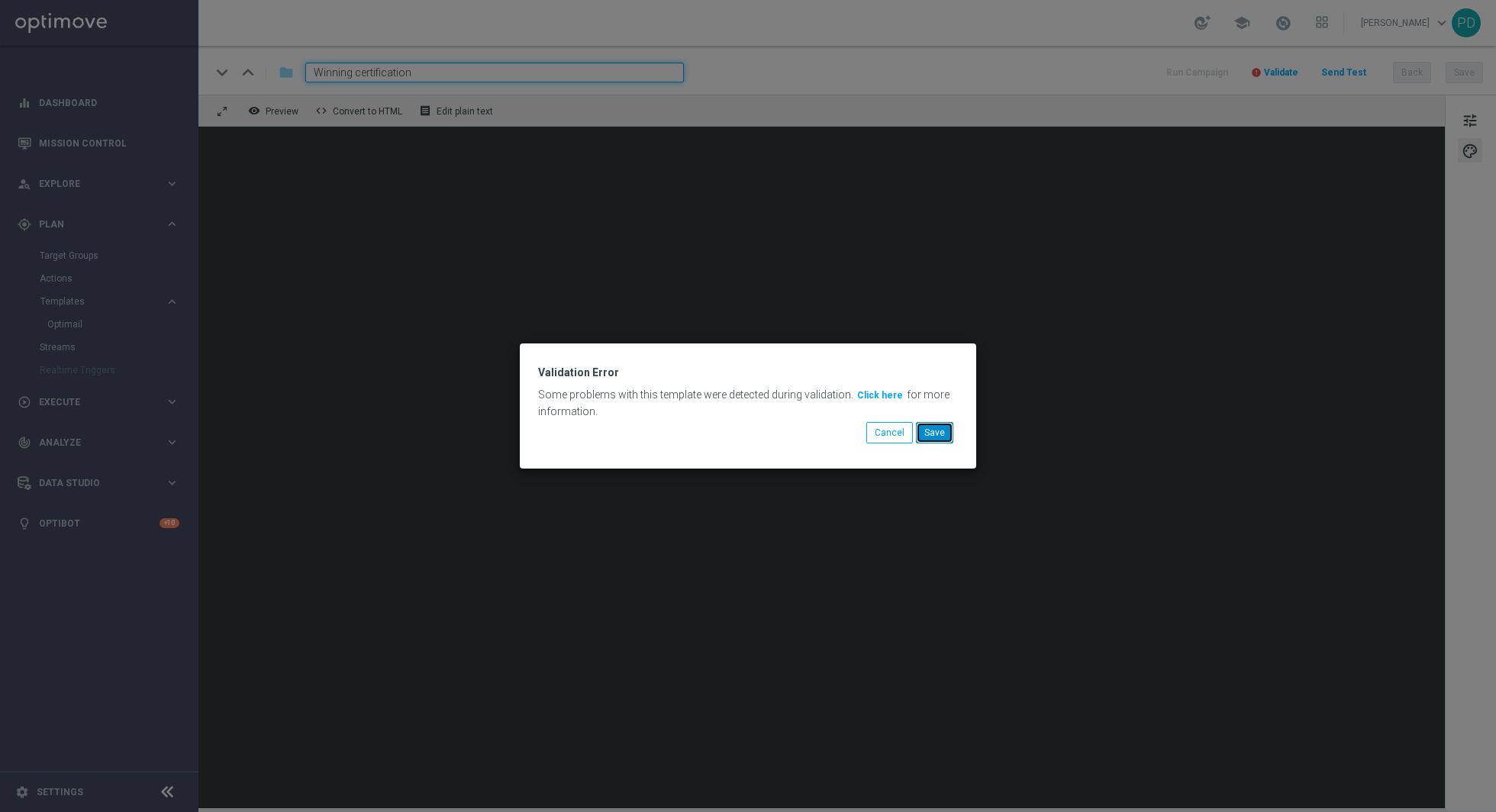
click at [935, 433] on button "Save" at bounding box center [935, 433] width 37 height 21
